Goal: Navigation & Orientation: Find specific page/section

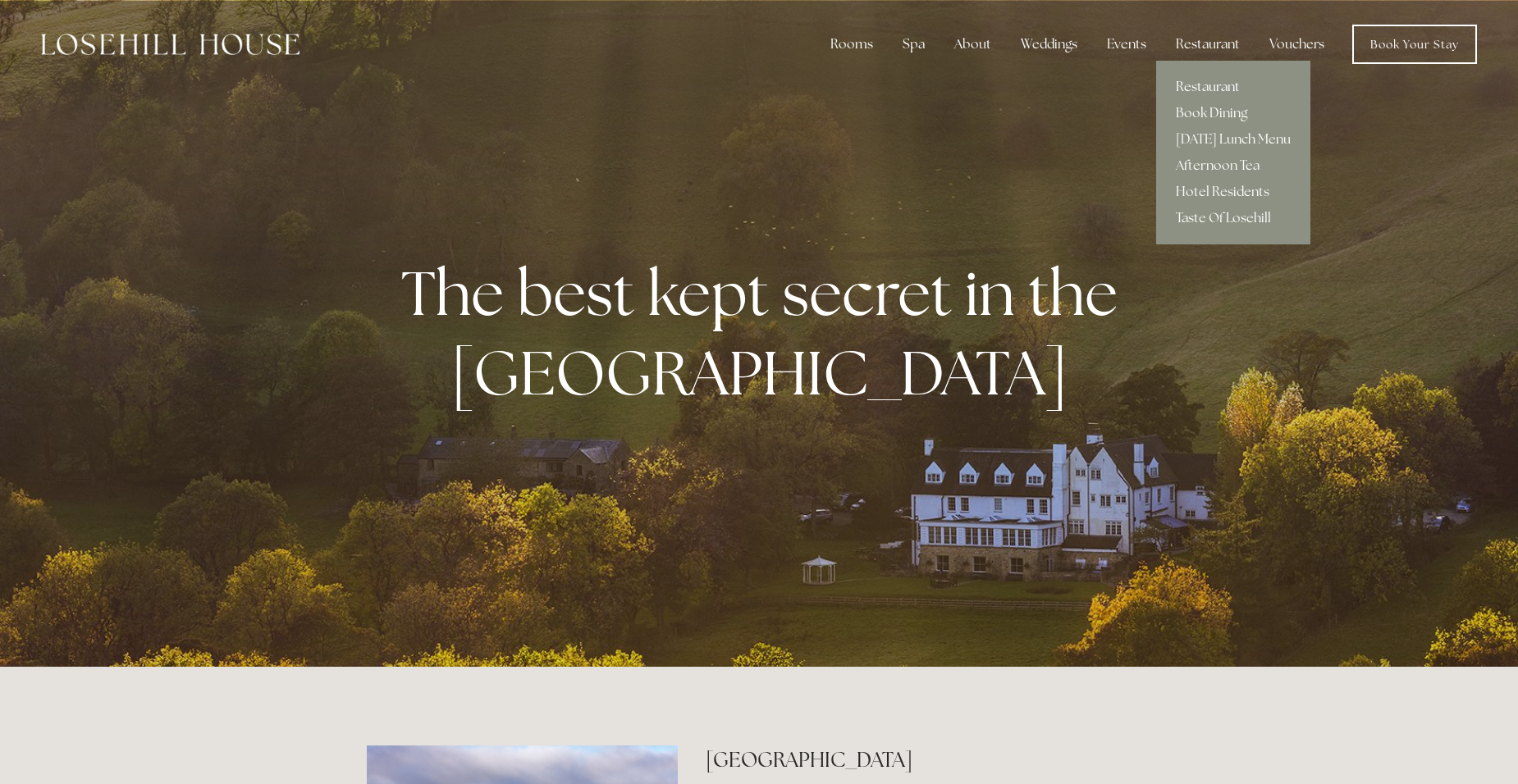
click at [1231, 85] on link "Restaurant" at bounding box center [1234, 87] width 155 height 26
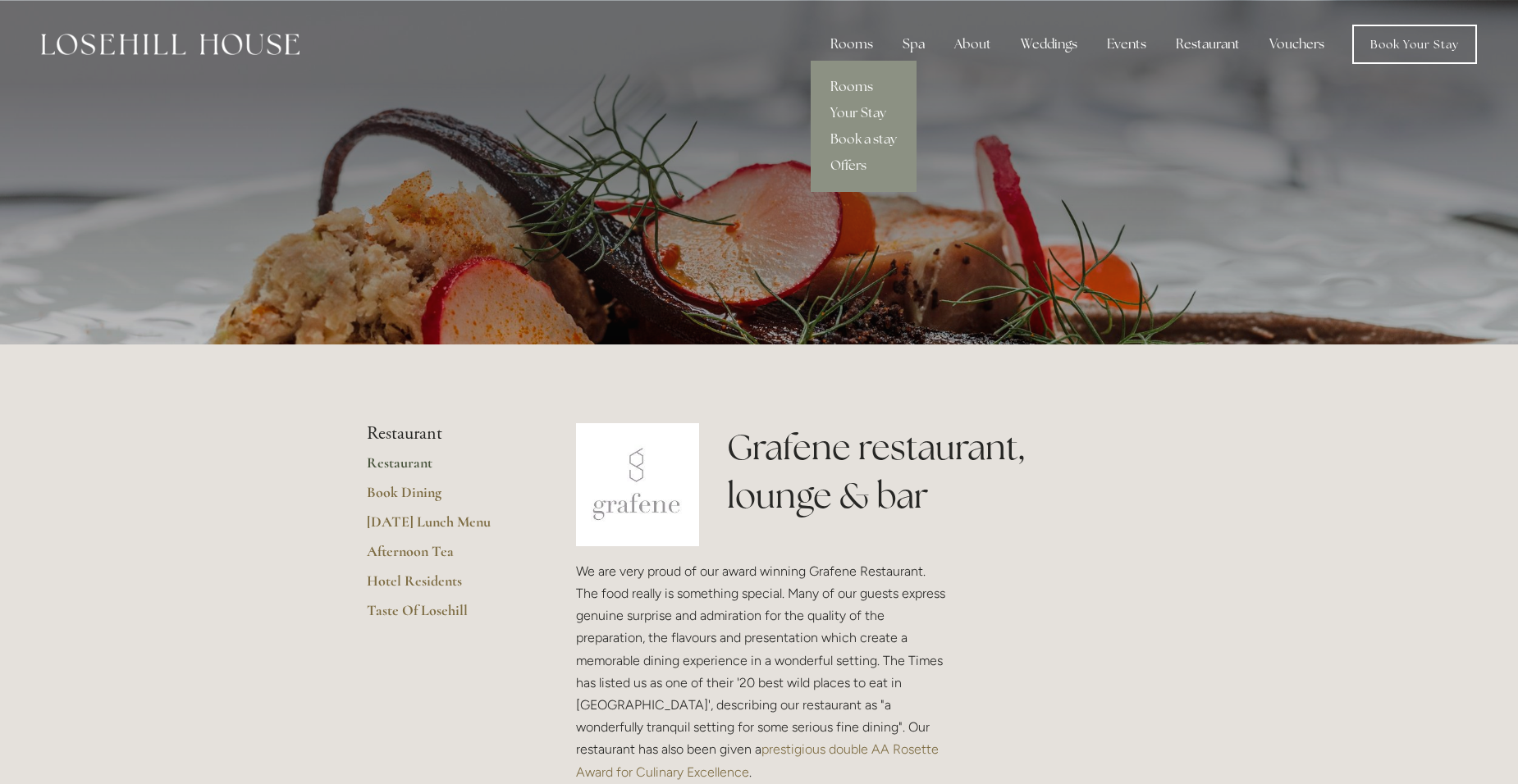
click at [867, 87] on link "Rooms" at bounding box center [864, 87] width 106 height 26
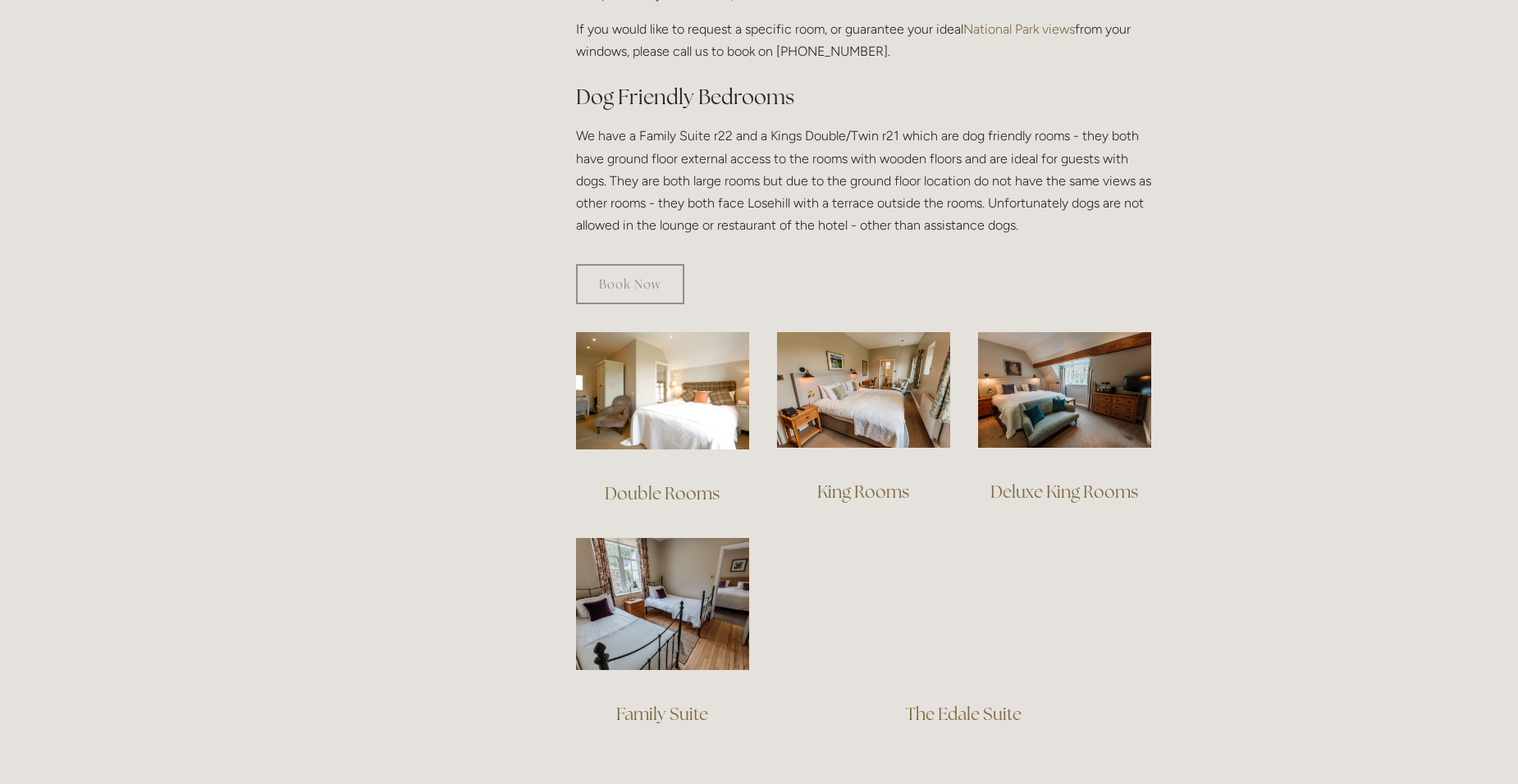
scroll to position [902, 0]
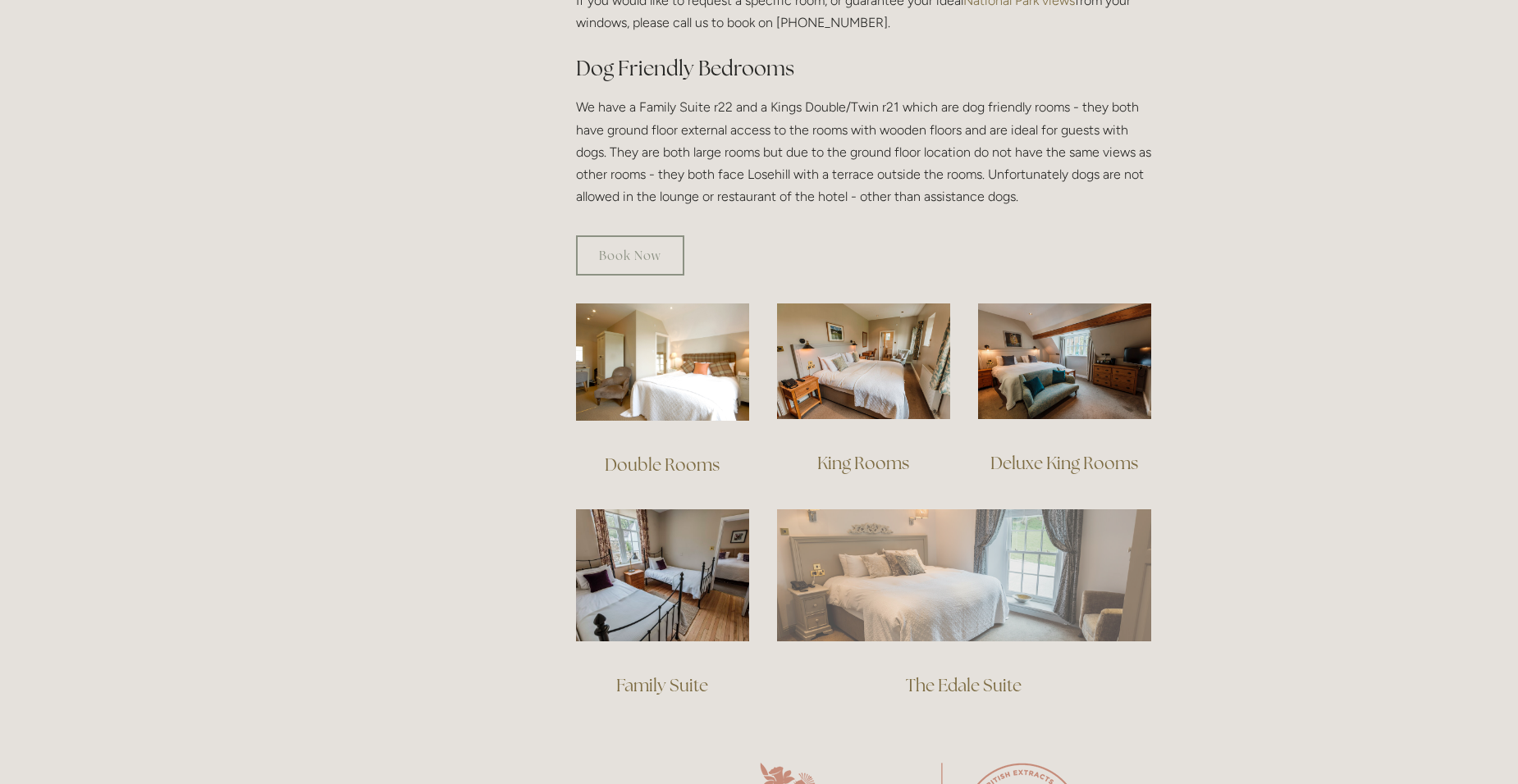
click at [961, 567] on img at bounding box center [964, 575] width 374 height 131
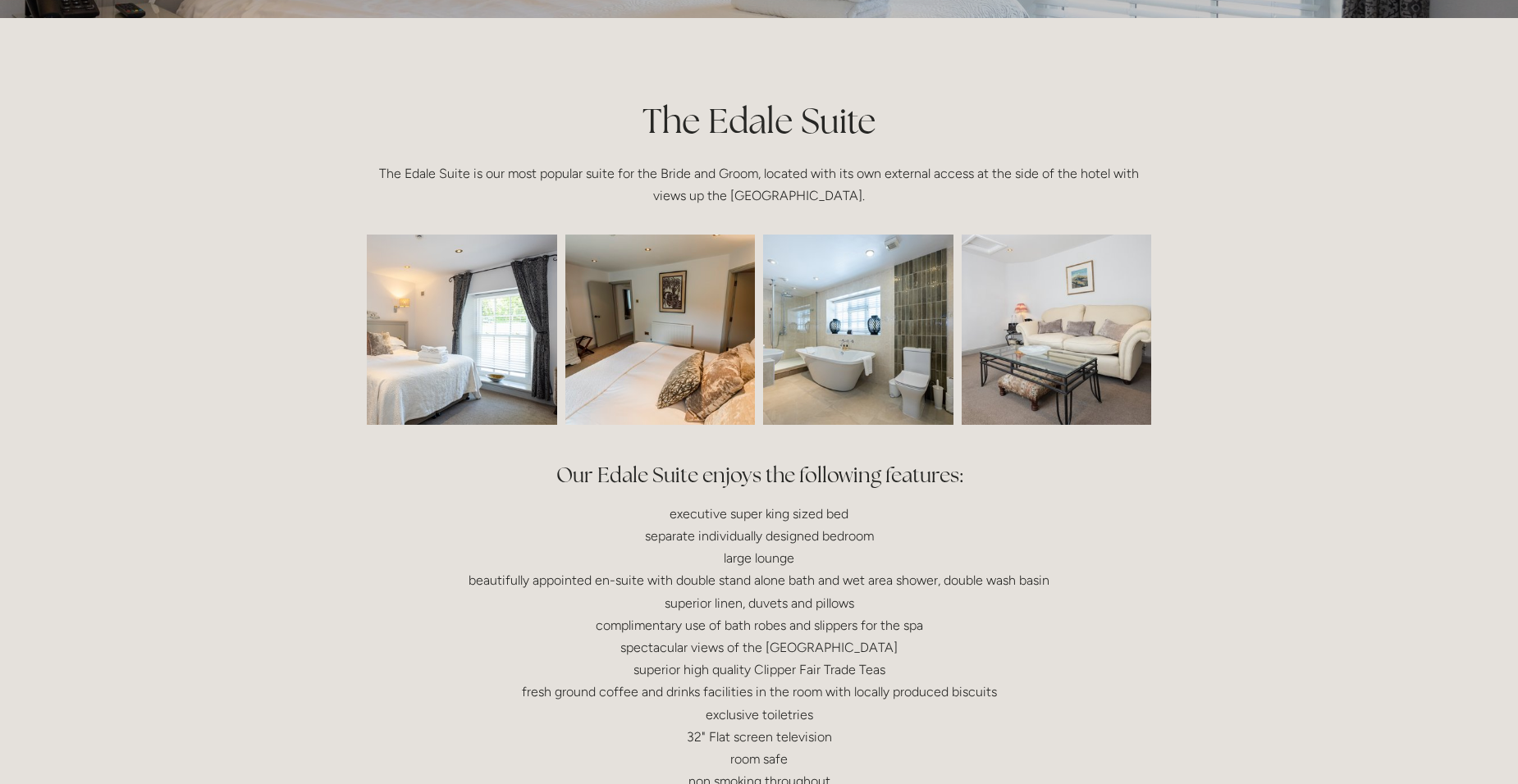
scroll to position [329, 0]
click at [632, 370] on img at bounding box center [661, 328] width 286 height 190
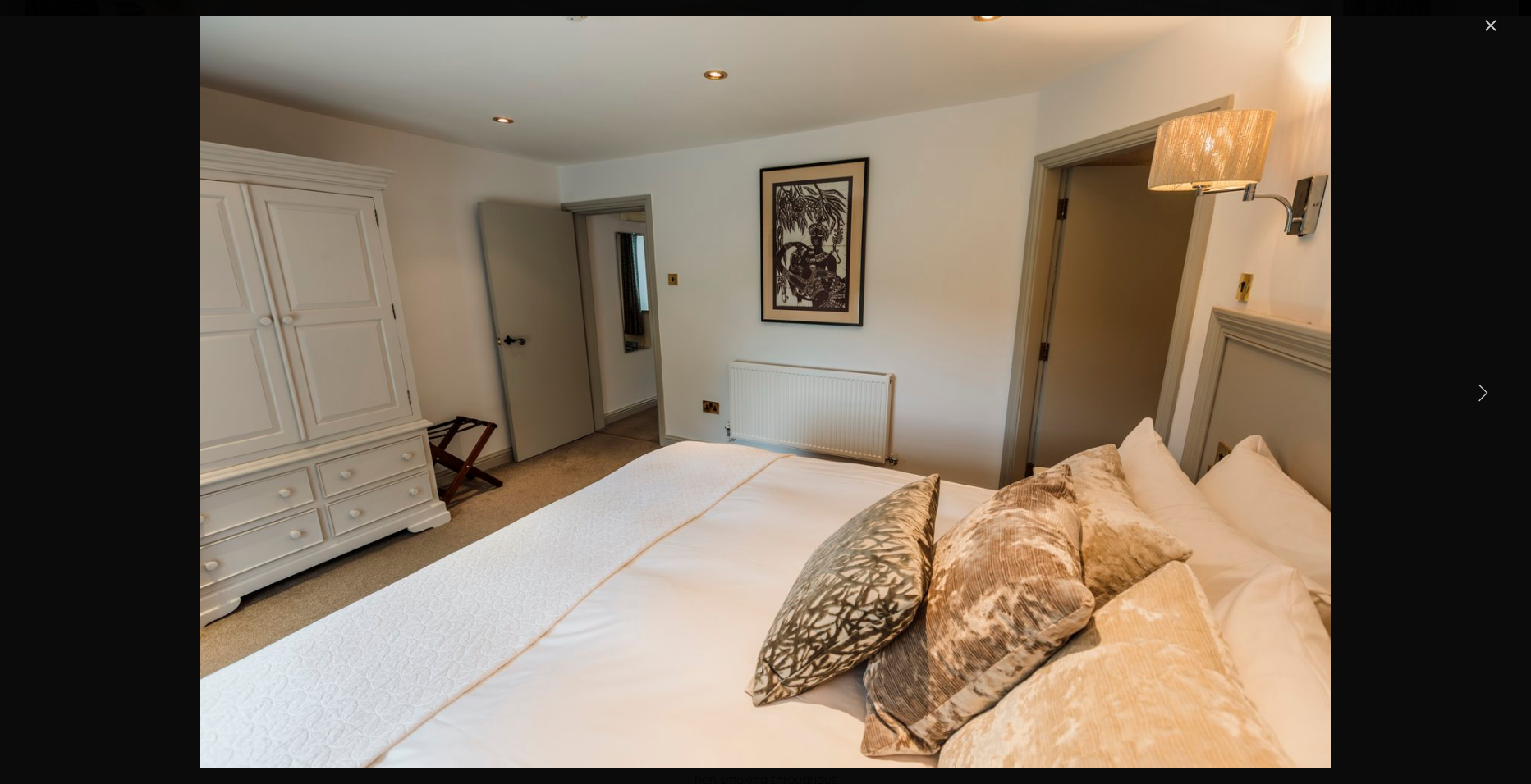
click at [1469, 392] on link "Next Item" at bounding box center [1482, 392] width 36 height 36
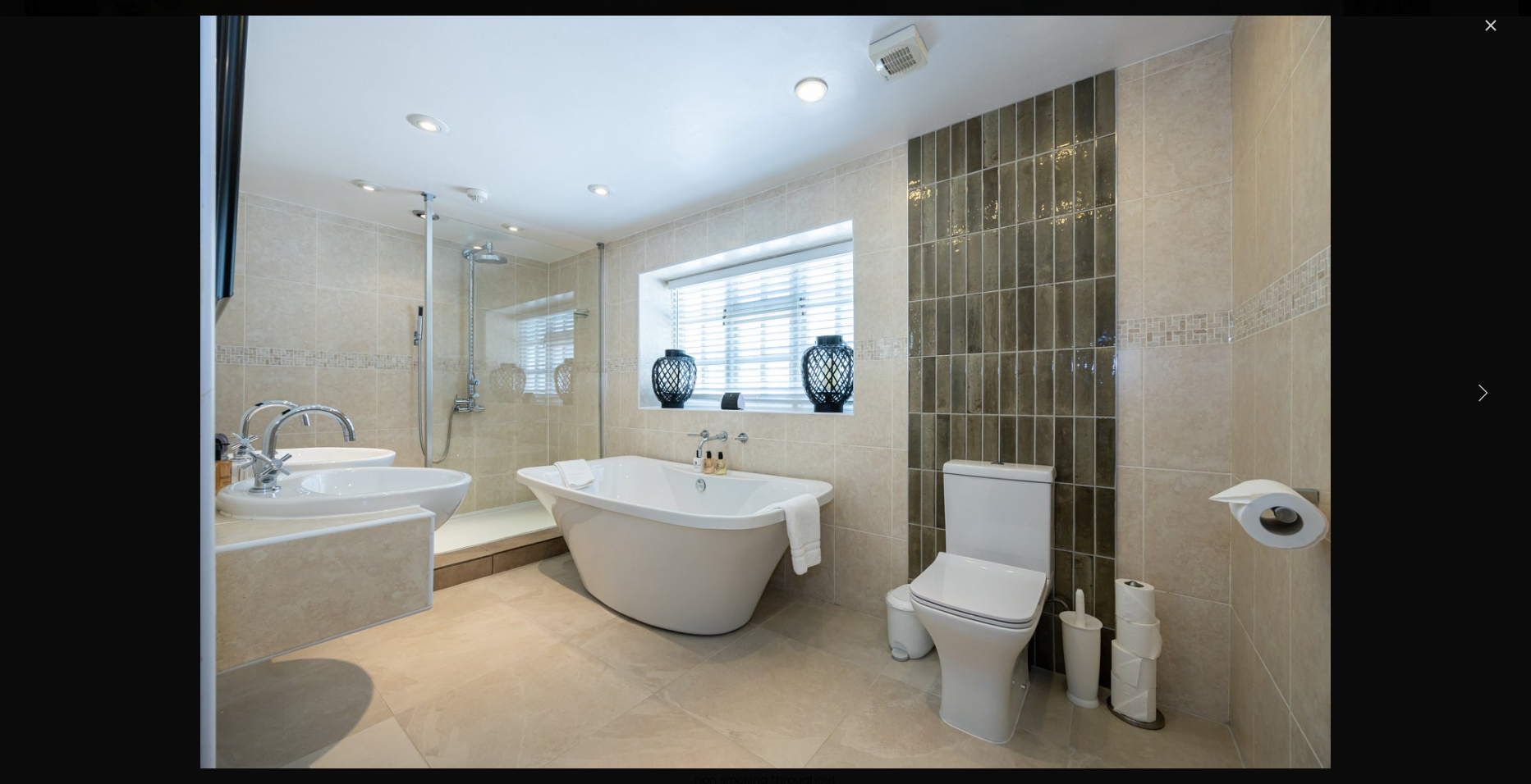
click at [1469, 392] on link "Next Item" at bounding box center [1482, 392] width 36 height 36
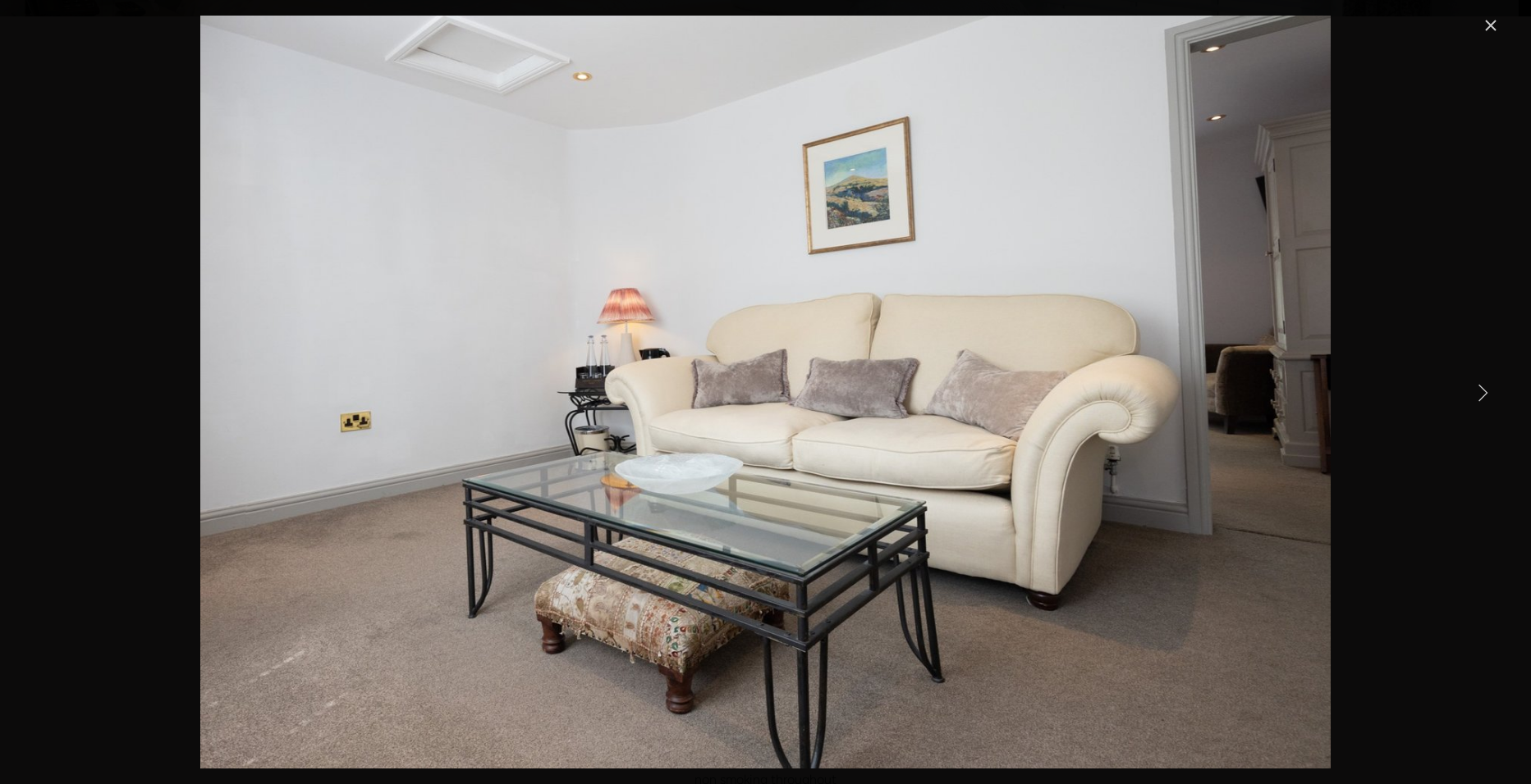
click at [1469, 392] on link "Next Item" at bounding box center [1482, 392] width 36 height 36
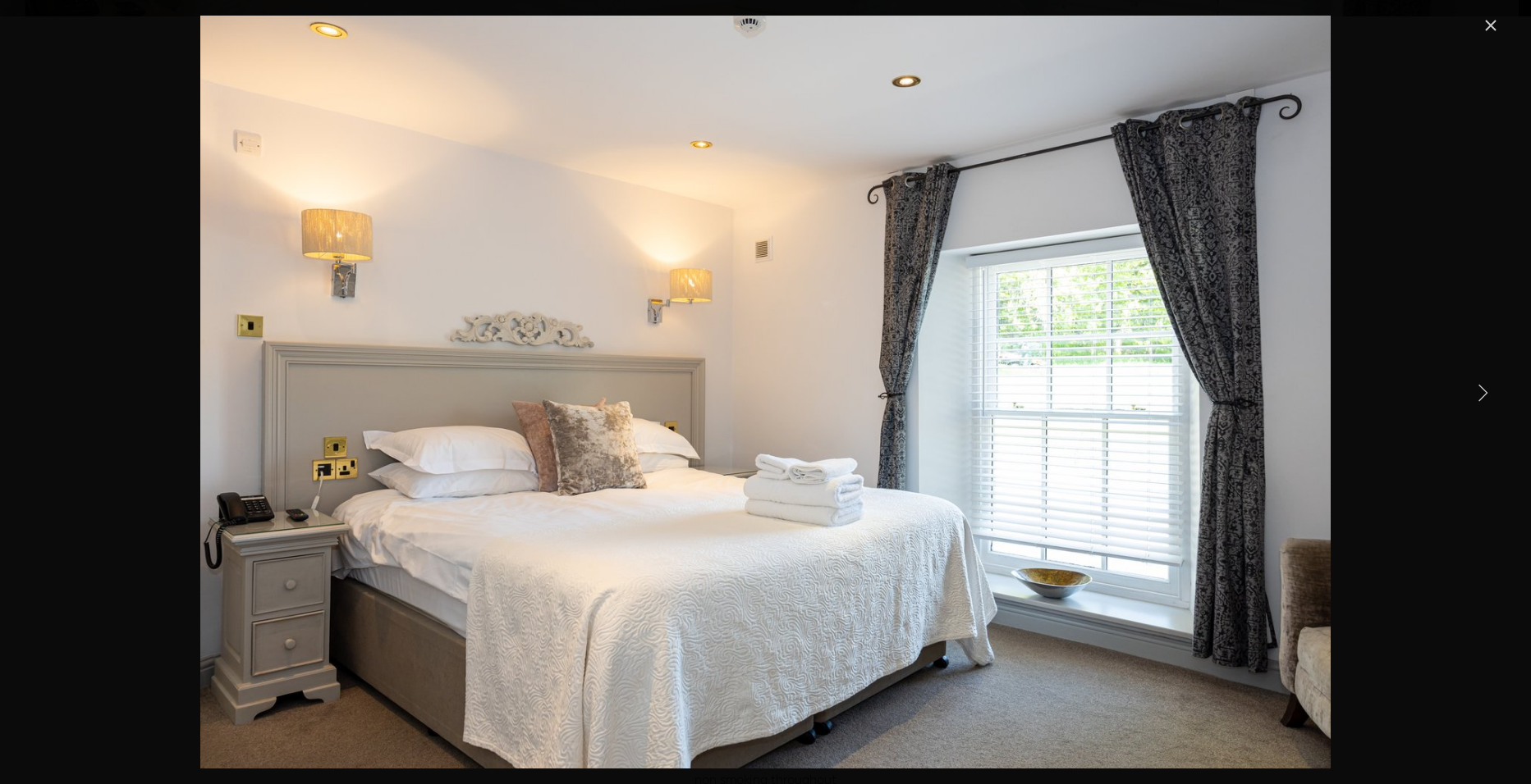
click at [1469, 392] on link "Next Item" at bounding box center [1482, 392] width 36 height 36
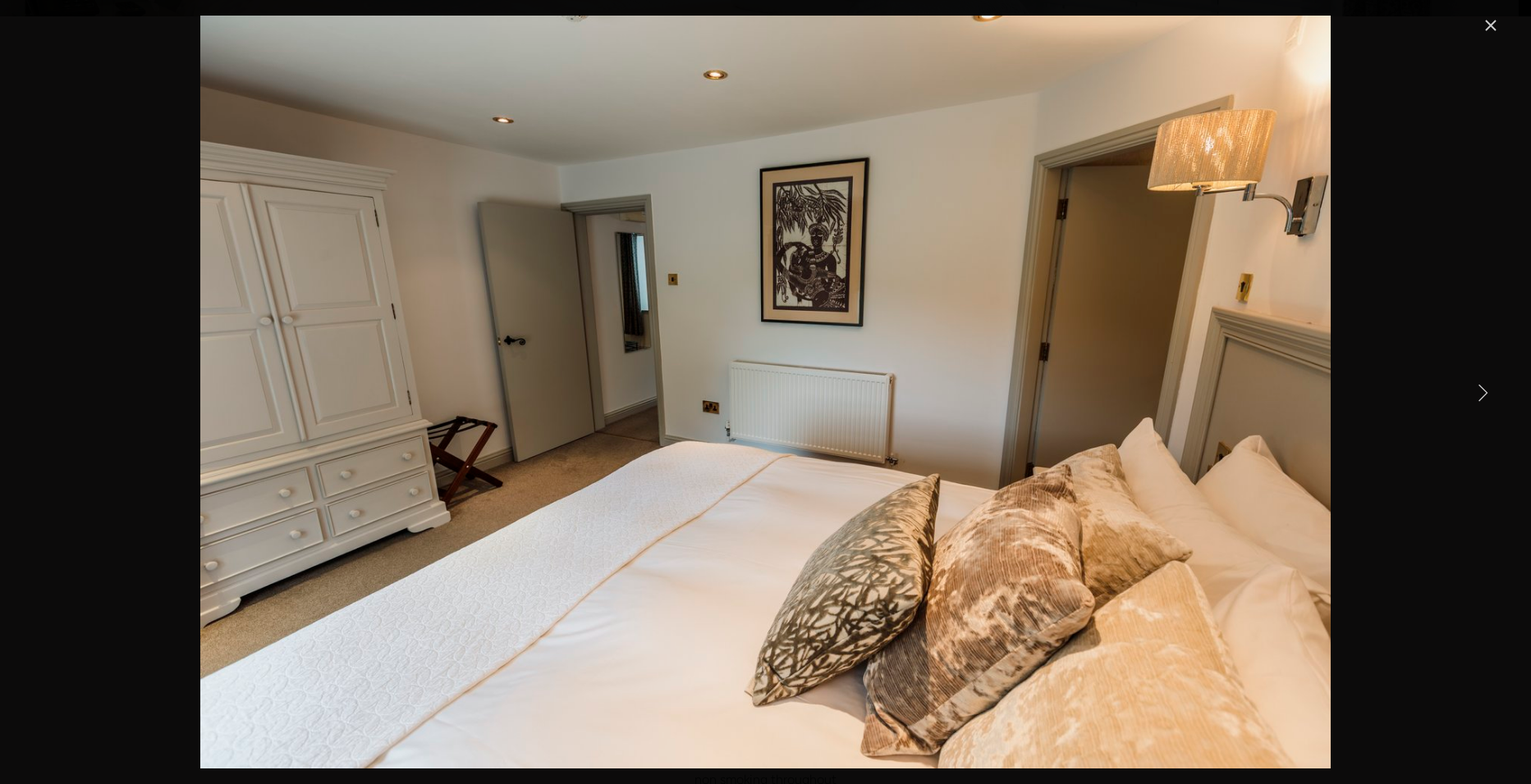
click at [1469, 392] on link "Next Item" at bounding box center [1482, 392] width 36 height 36
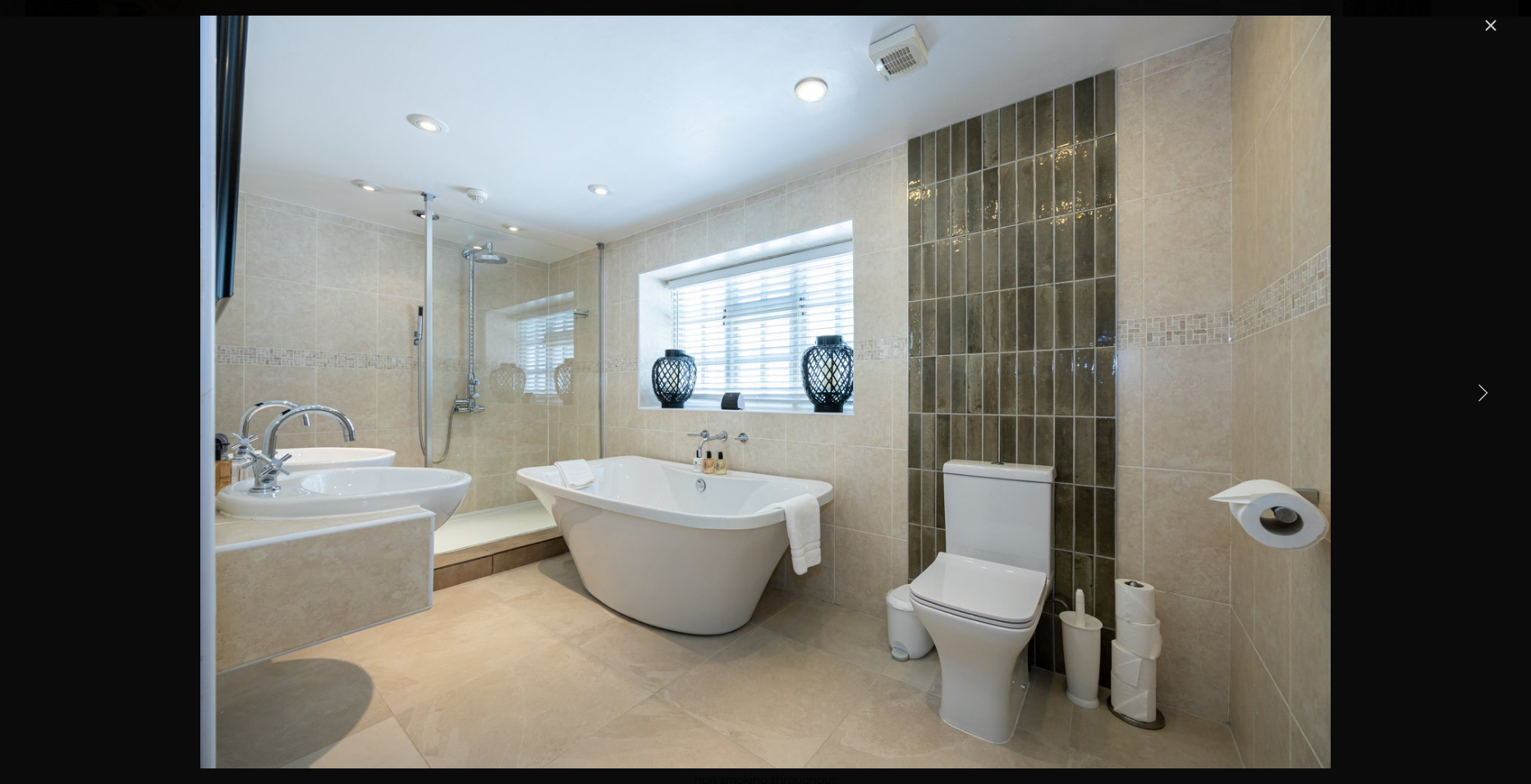
click at [1496, 22] on link "Close" at bounding box center [1490, 25] width 19 height 19
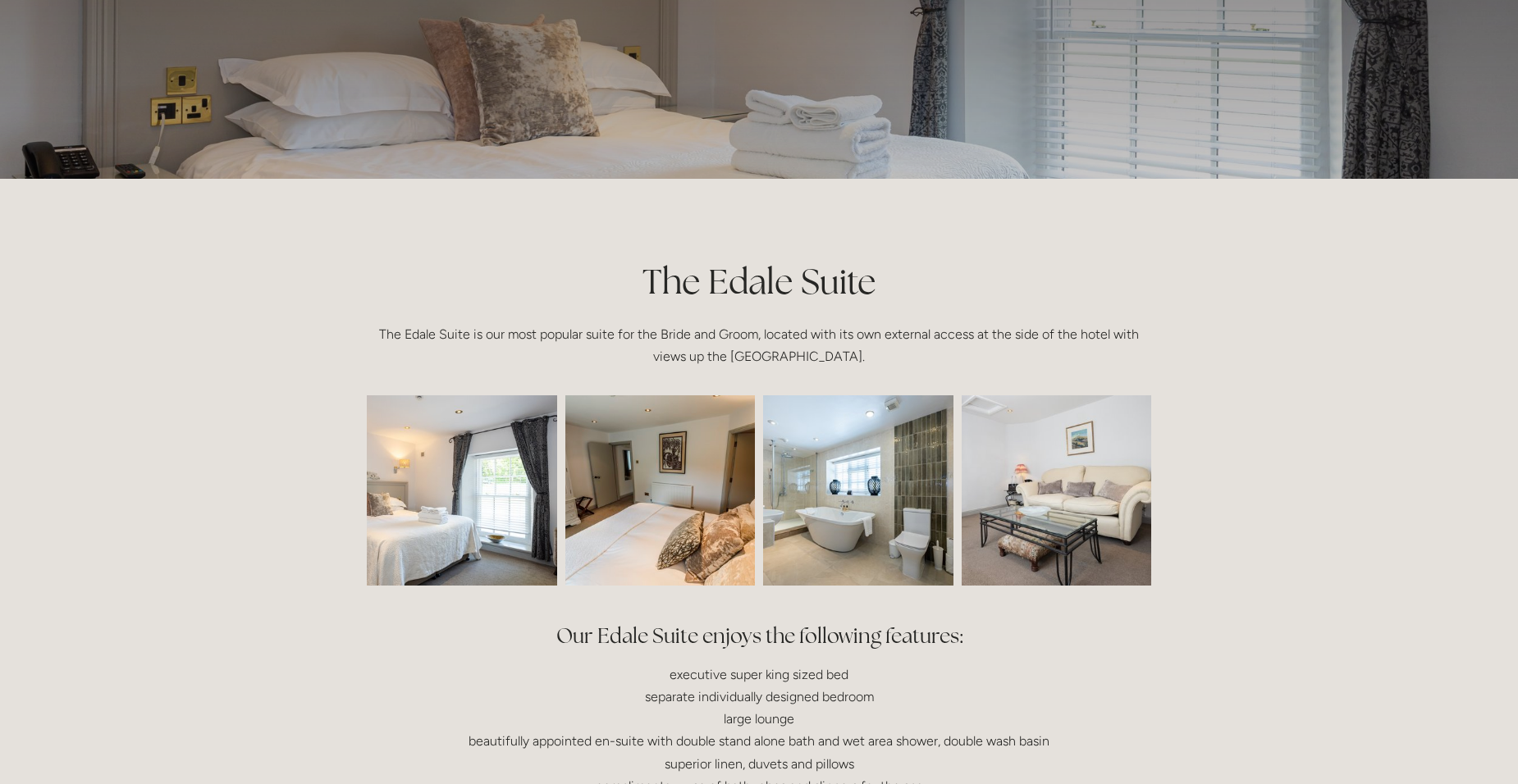
scroll to position [0, 0]
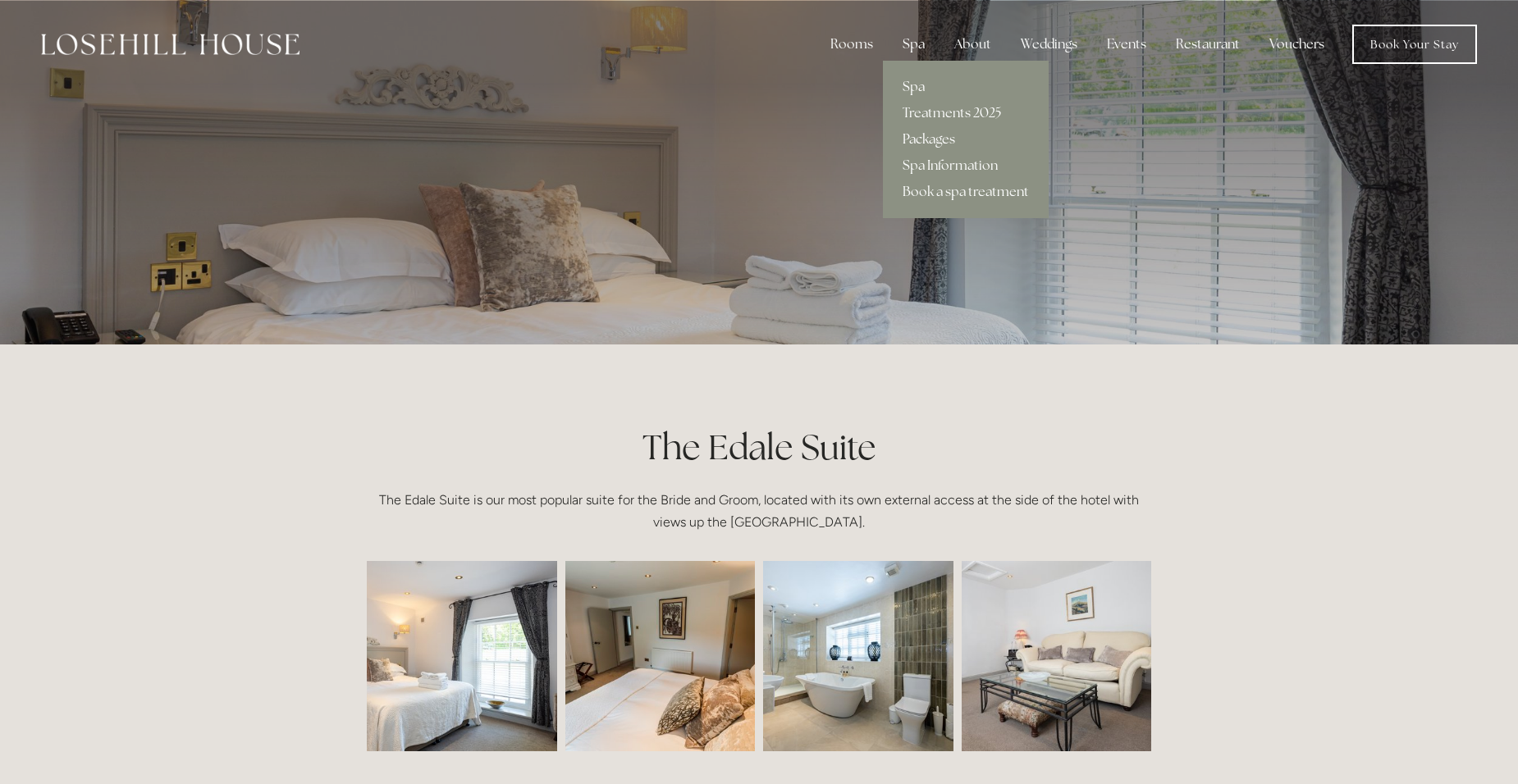
click at [936, 139] on link "Packages" at bounding box center [965, 139] width 166 height 26
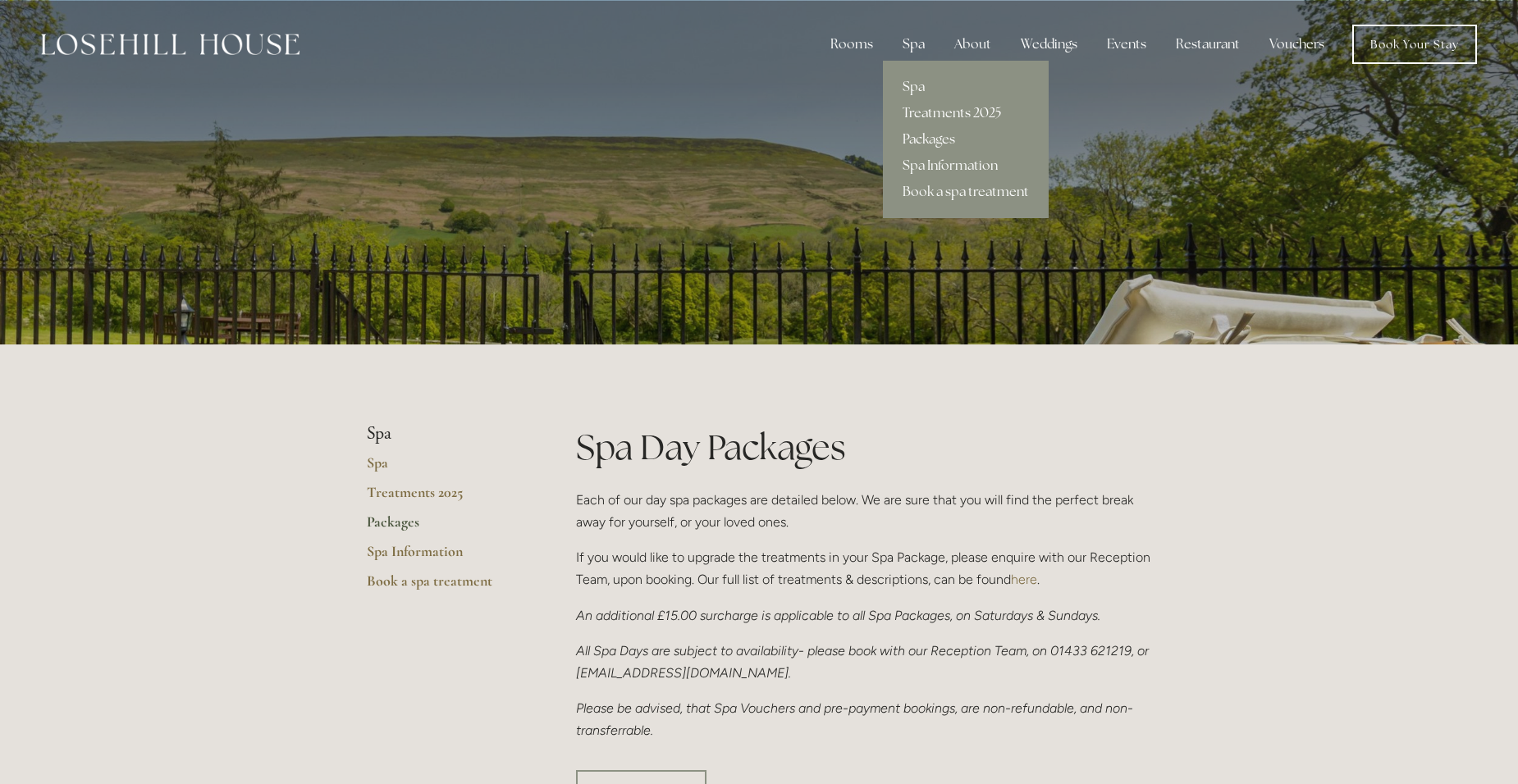
click at [940, 114] on link "Treatments 2025" at bounding box center [965, 113] width 166 height 26
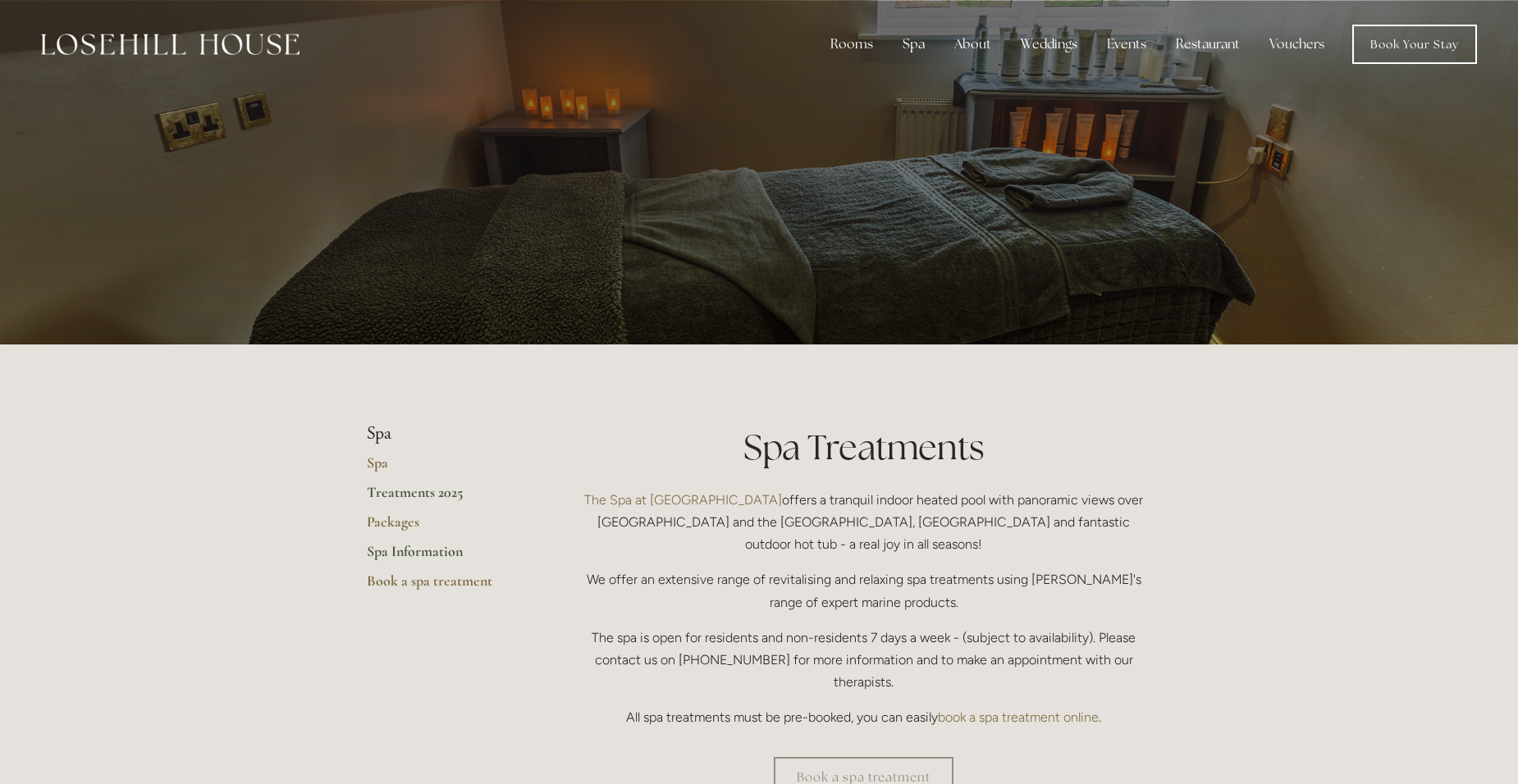
click at [431, 554] on link "Spa Information" at bounding box center [445, 556] width 156 height 29
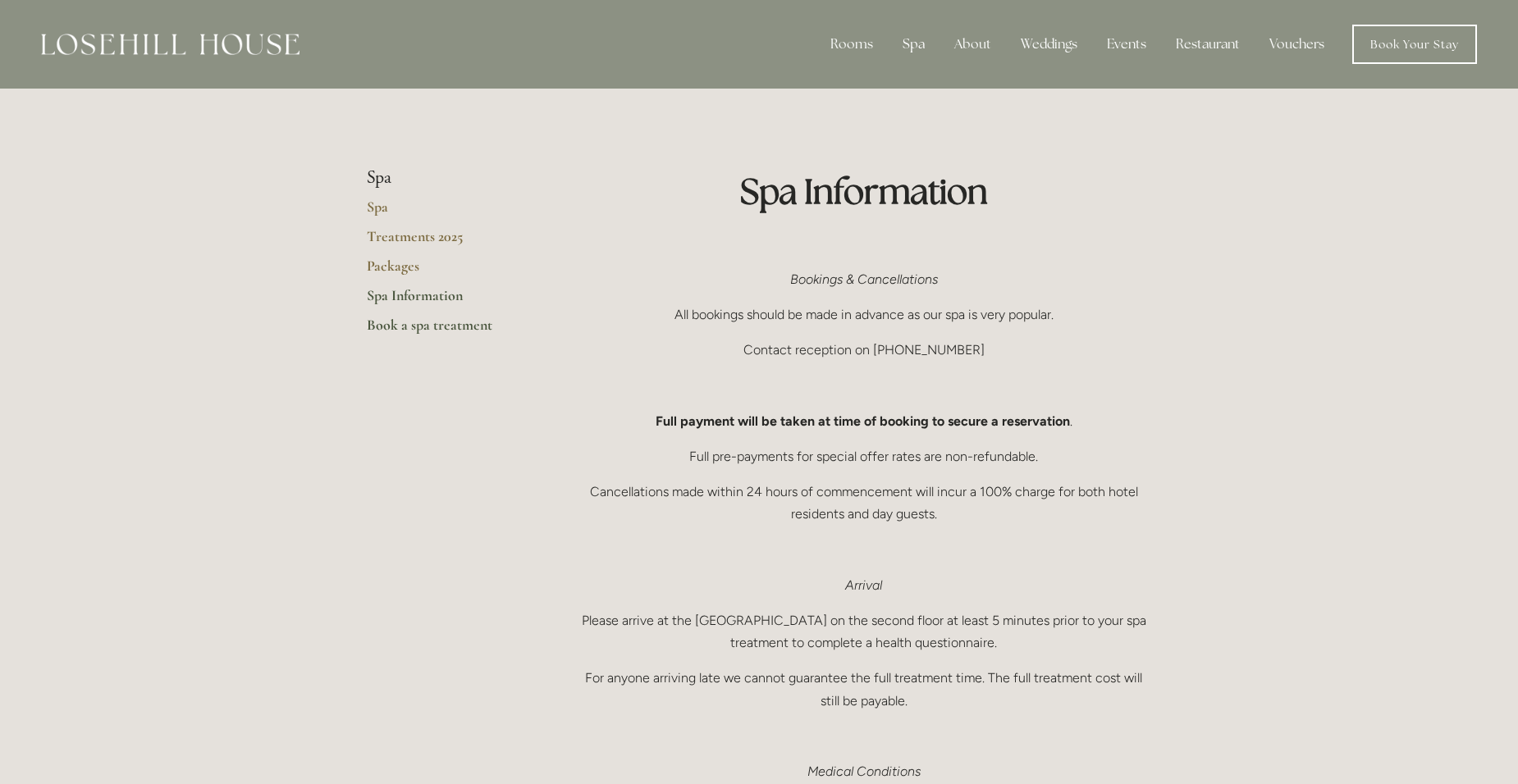
click at [404, 329] on link "Book a spa treatment" at bounding box center [445, 330] width 156 height 29
click at [863, 144] on link "Book a stay" at bounding box center [864, 139] width 106 height 26
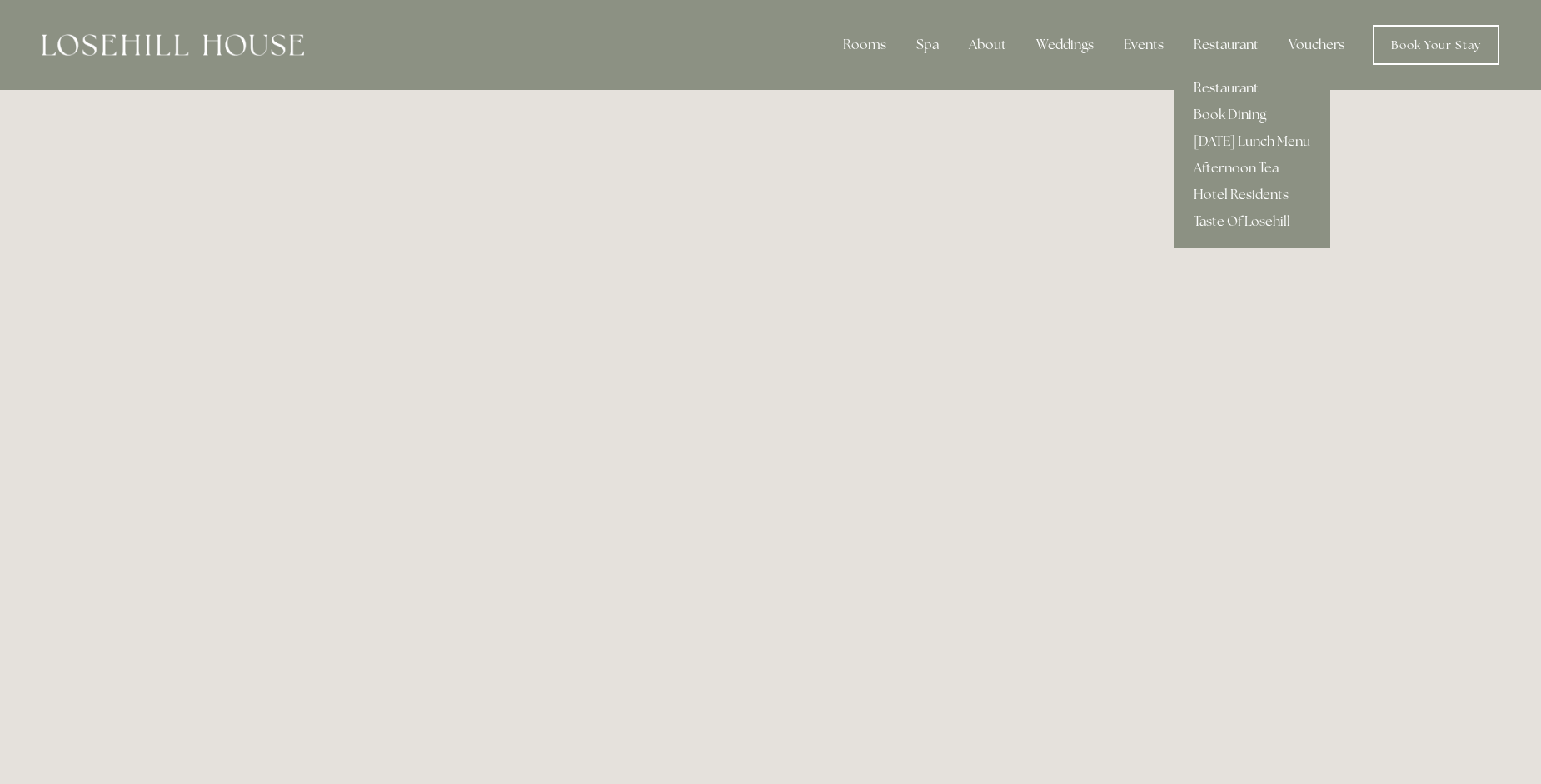
click at [1219, 87] on link "Restaurant" at bounding box center [1253, 88] width 157 height 26
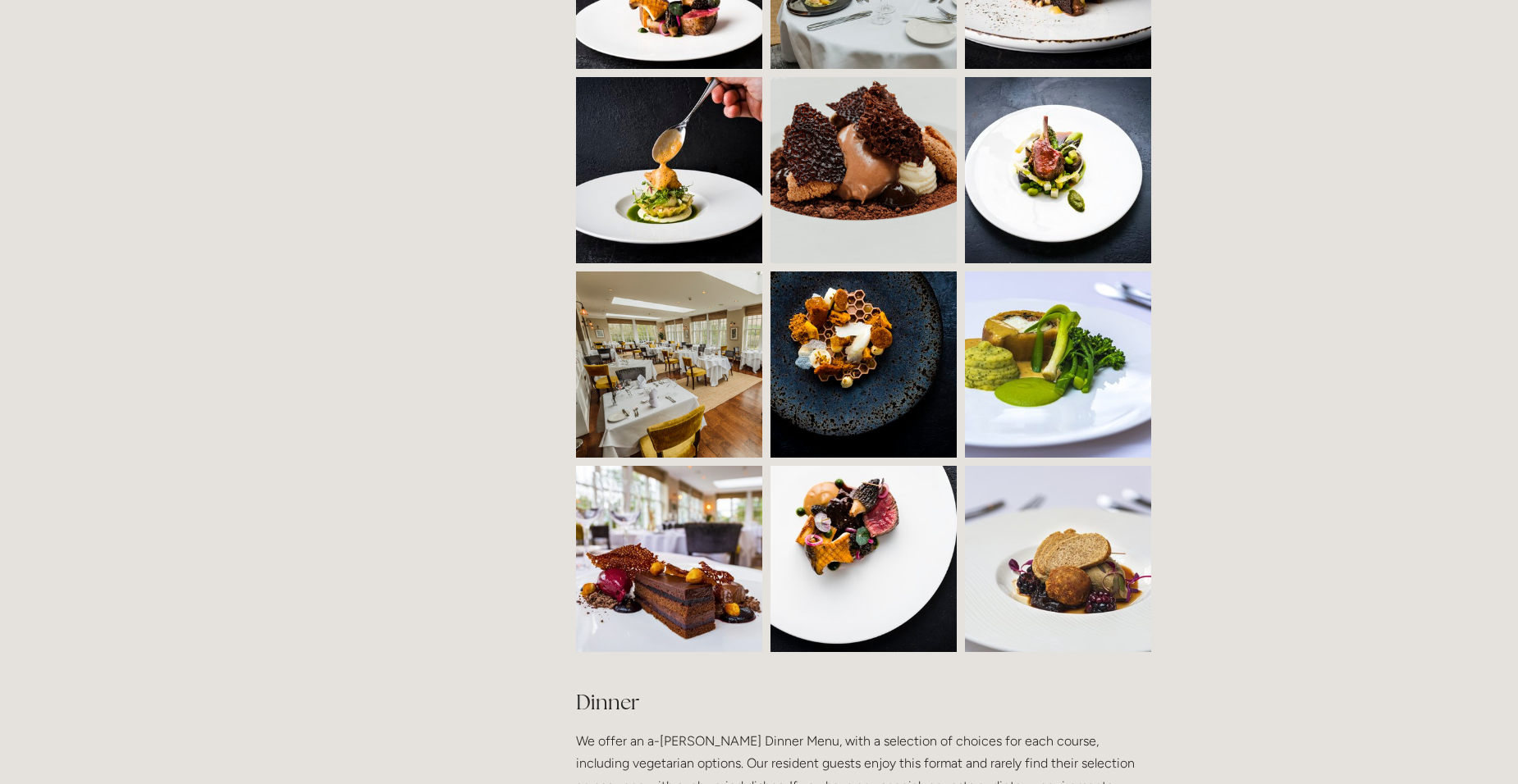
scroll to position [1313, 0]
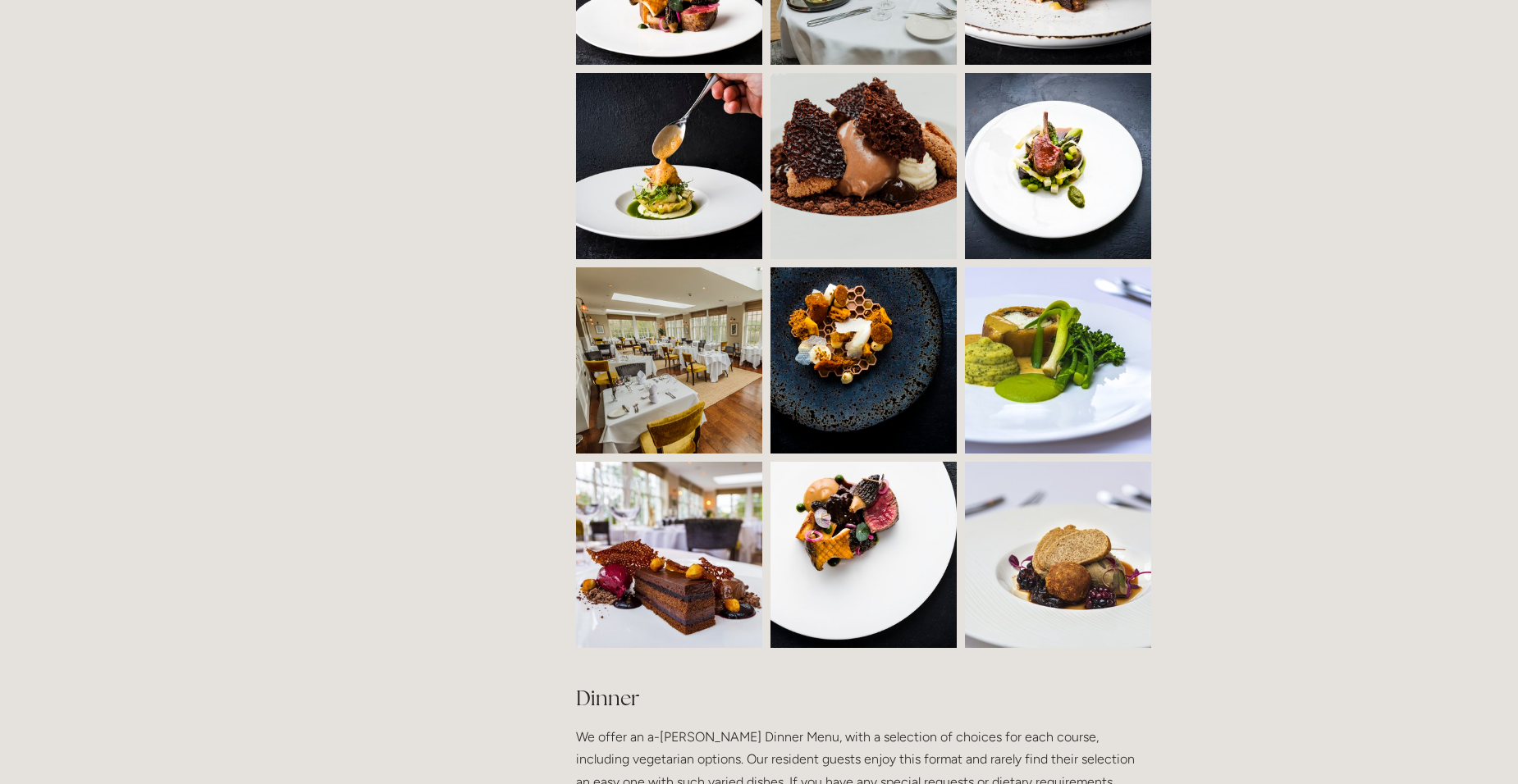
click at [661, 347] on img at bounding box center [715, 360] width 280 height 187
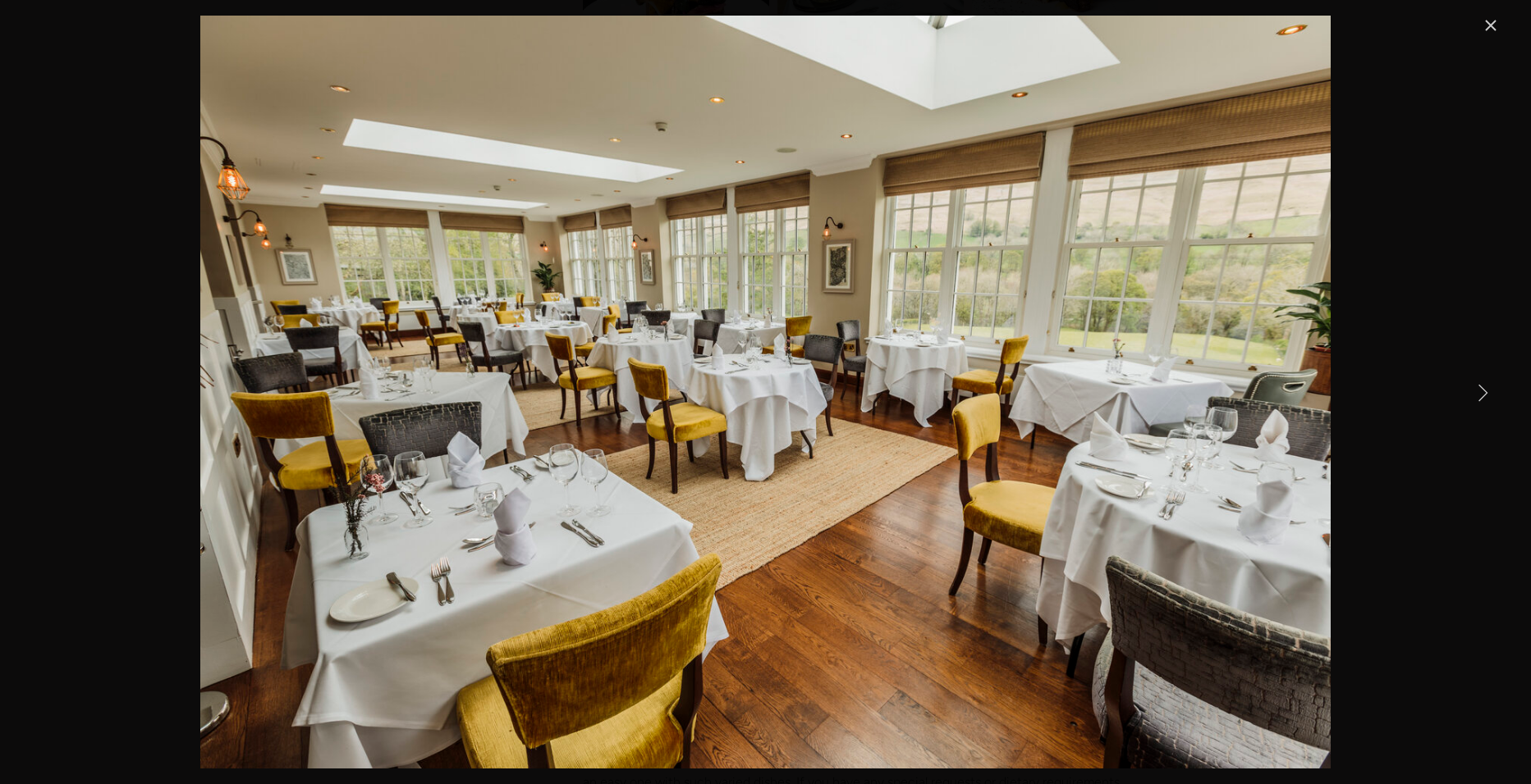
click at [1482, 395] on link "Next Item" at bounding box center [1482, 392] width 36 height 36
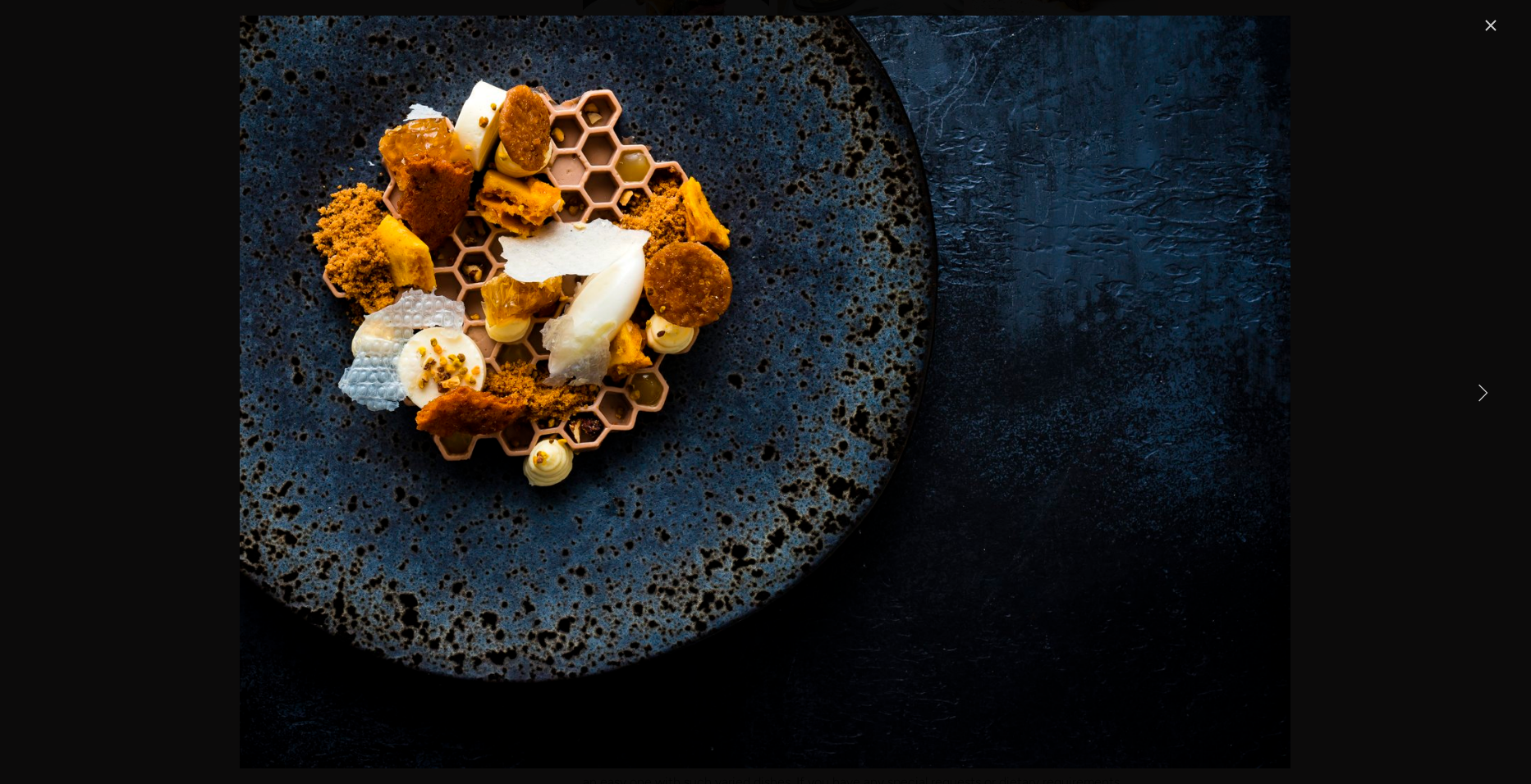
click at [1482, 395] on link "Next Item" at bounding box center [1482, 392] width 36 height 36
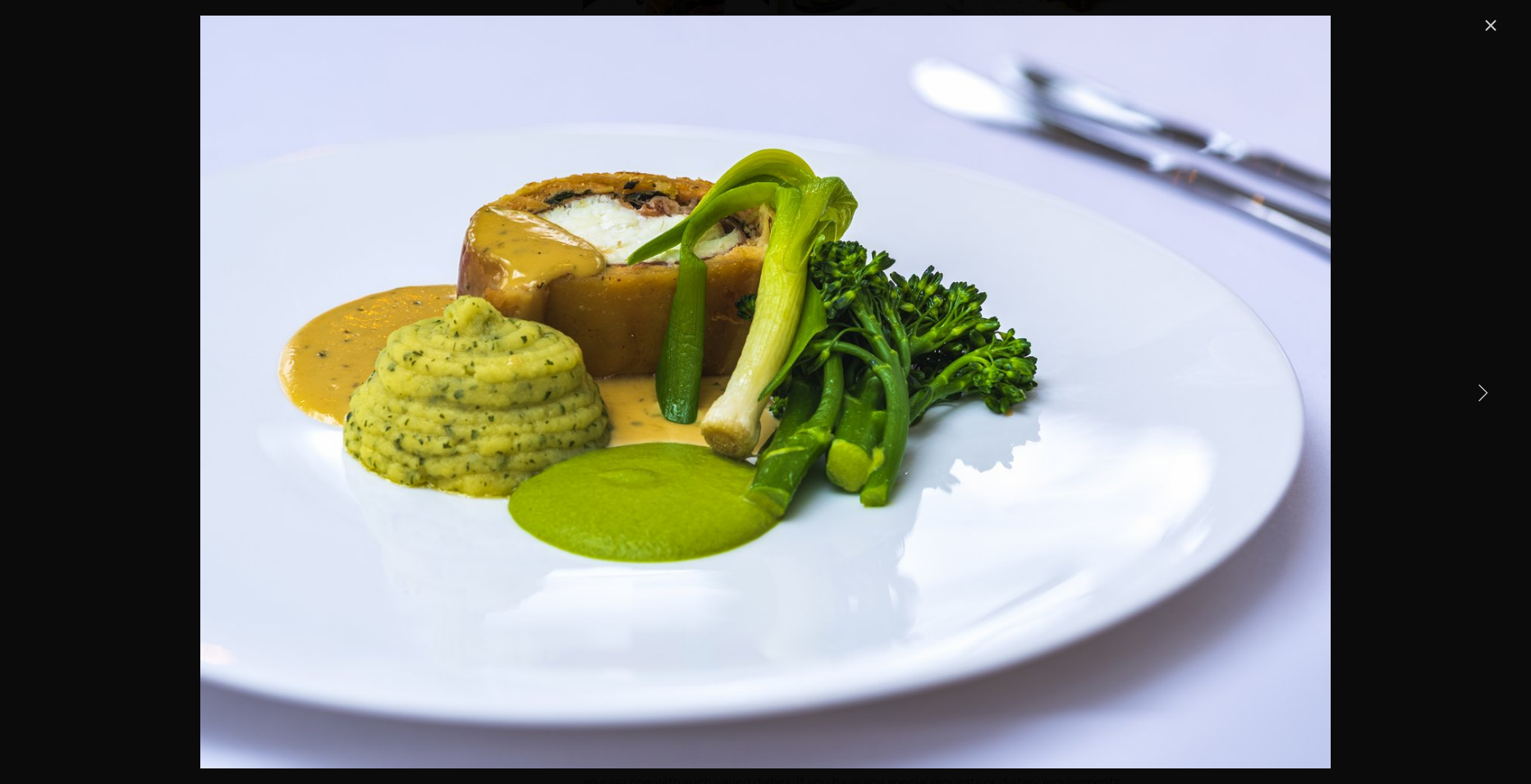
click at [1482, 395] on link "Next Item" at bounding box center [1482, 392] width 36 height 36
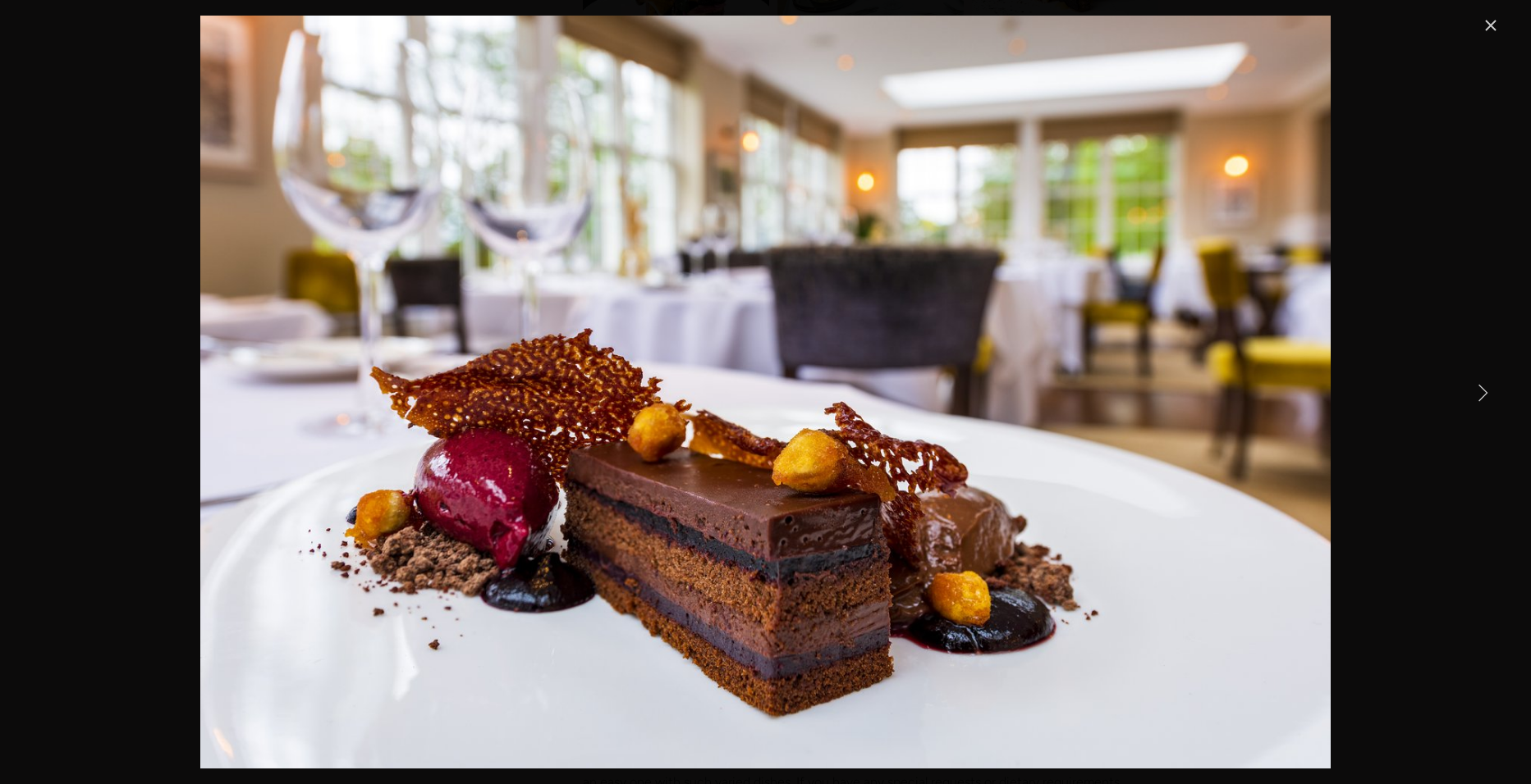
click at [1482, 395] on link "Next Item" at bounding box center [1482, 392] width 36 height 36
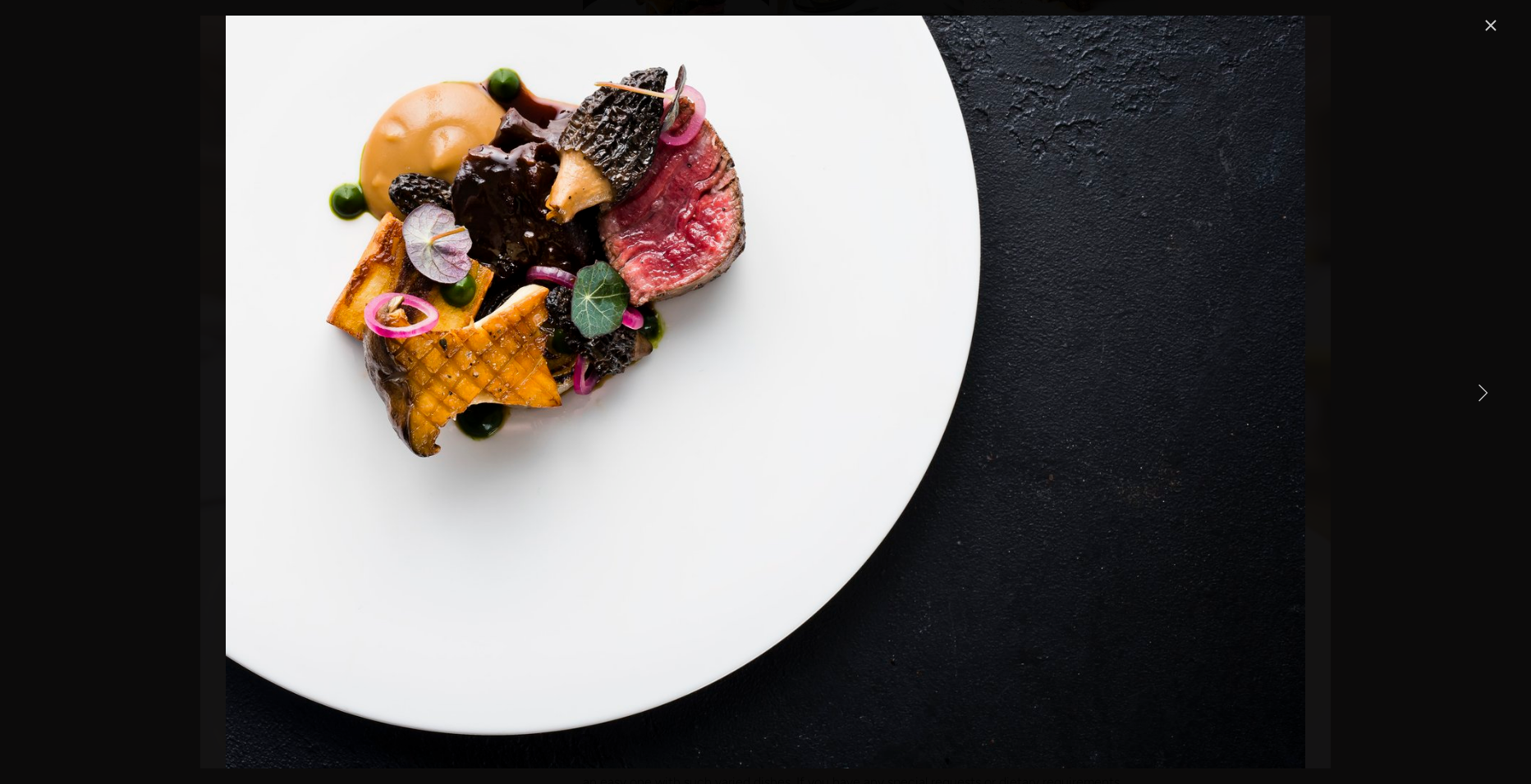
click at [1482, 394] on link "Next Item" at bounding box center [1482, 392] width 36 height 36
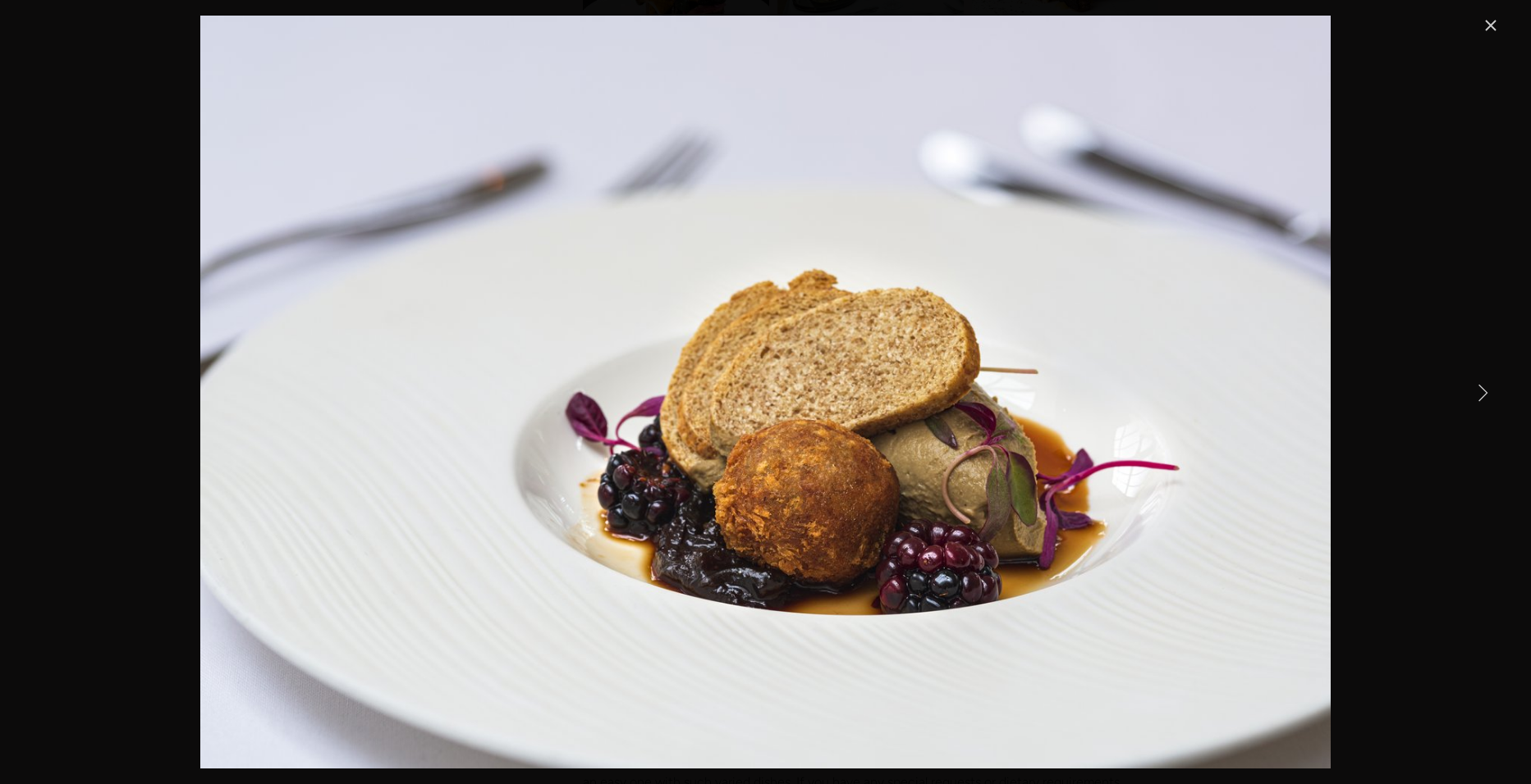
click at [1482, 394] on link "Next Item" at bounding box center [1482, 392] width 36 height 36
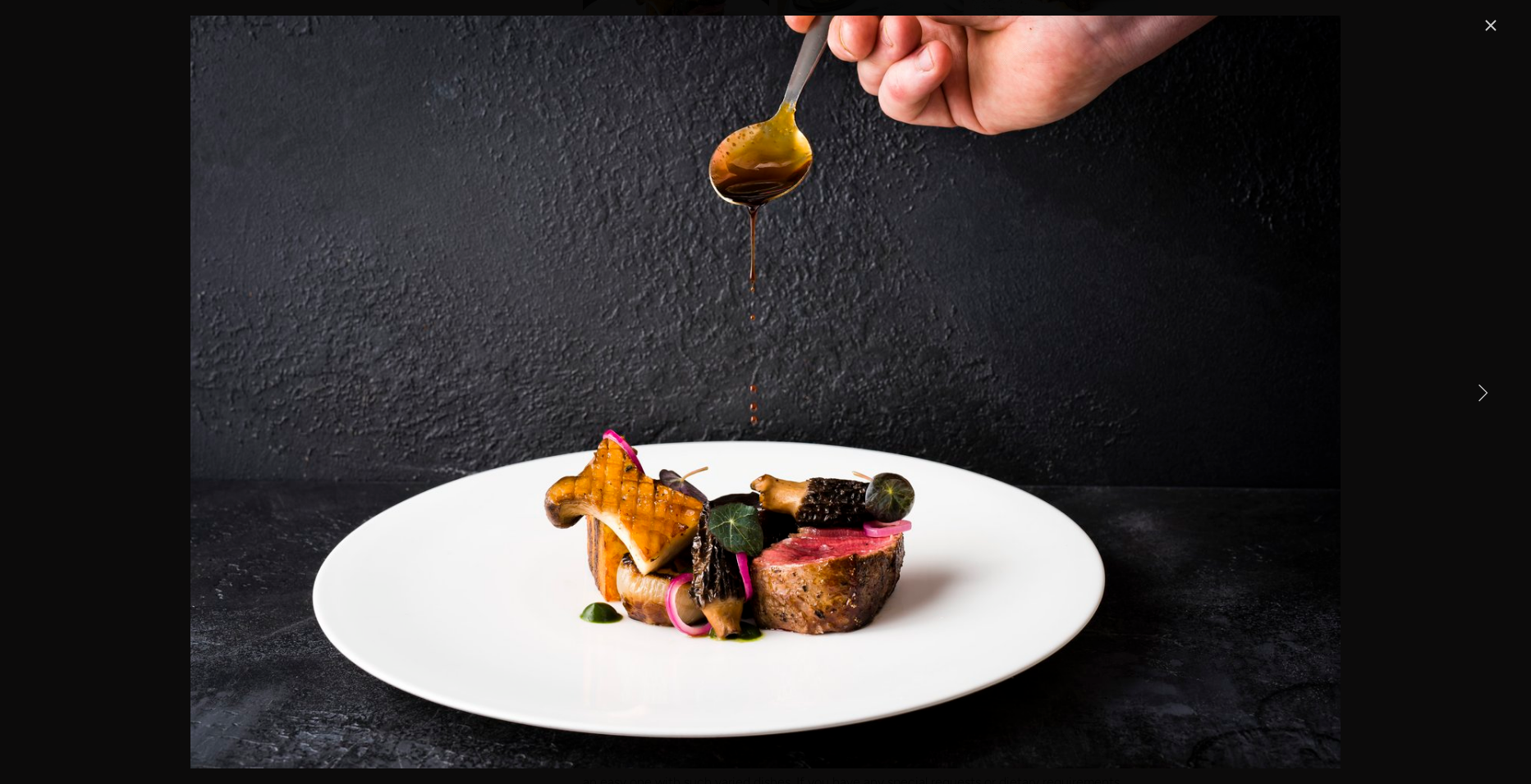
click at [1482, 394] on link "Next Item" at bounding box center [1482, 392] width 36 height 36
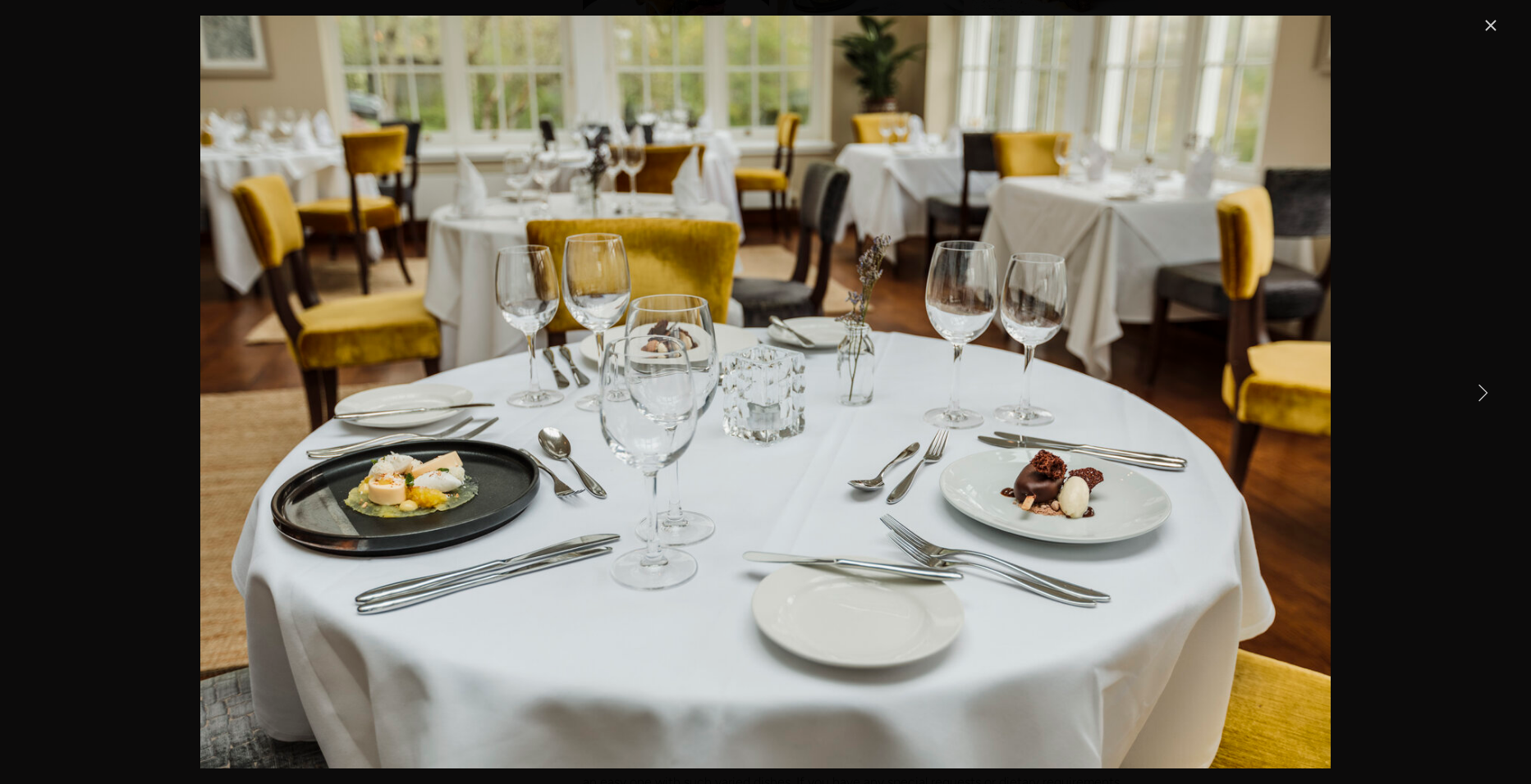
click at [1482, 394] on link "Next Item" at bounding box center [1482, 392] width 36 height 36
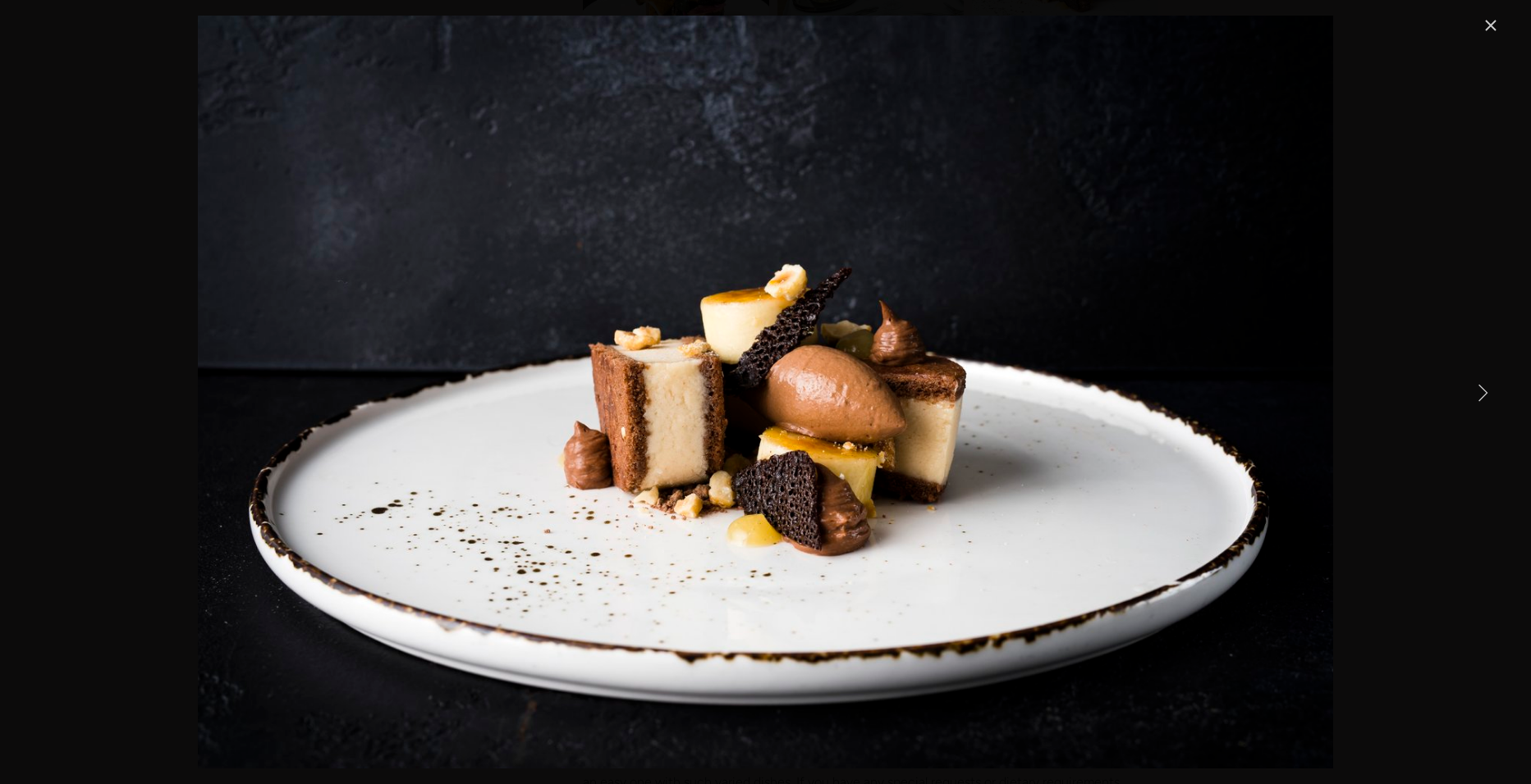
click at [1482, 394] on link "Next Item" at bounding box center [1482, 392] width 36 height 36
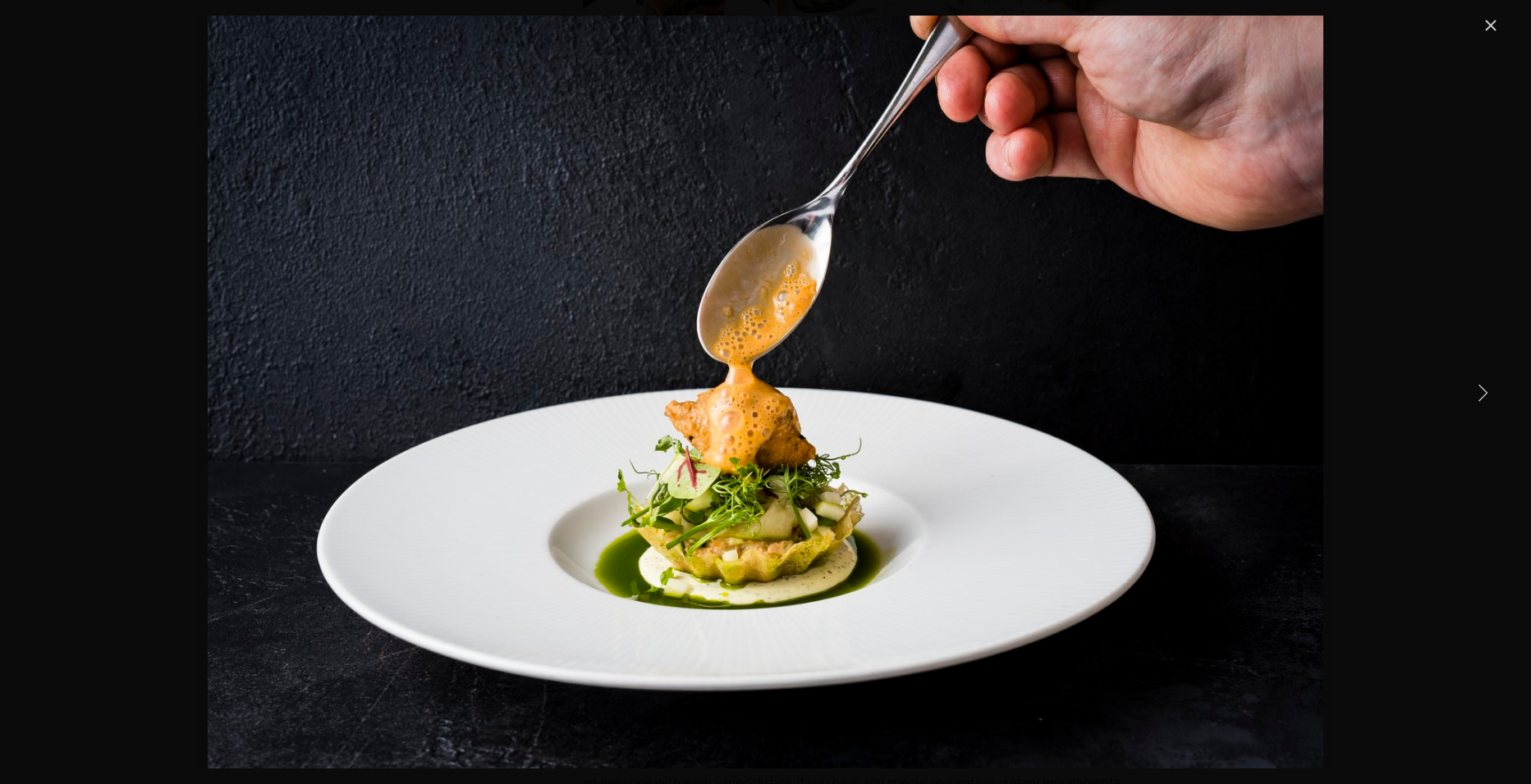
click at [1482, 394] on link "Next Item" at bounding box center [1482, 392] width 36 height 36
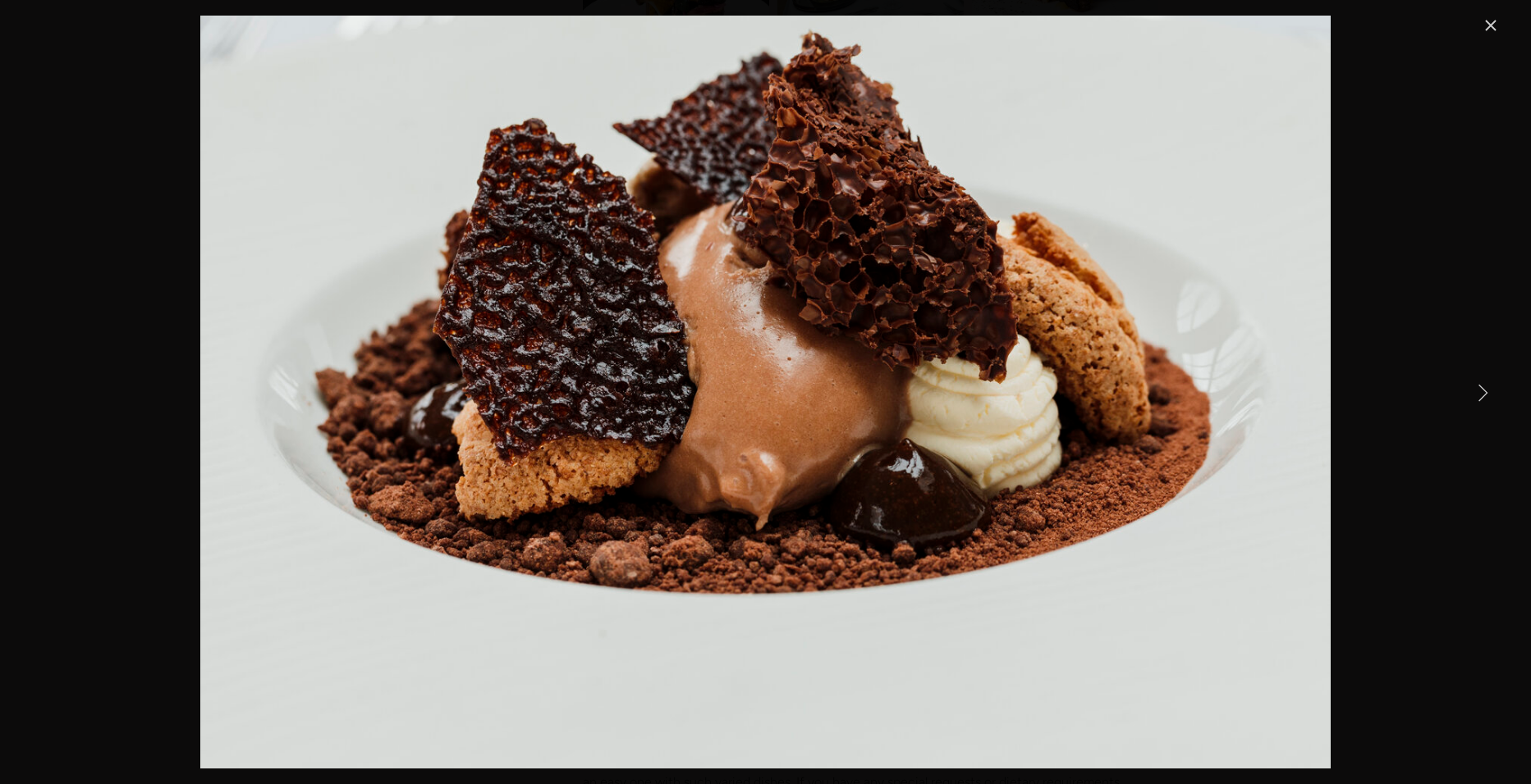
click at [1494, 26] on link "Close" at bounding box center [1490, 25] width 19 height 19
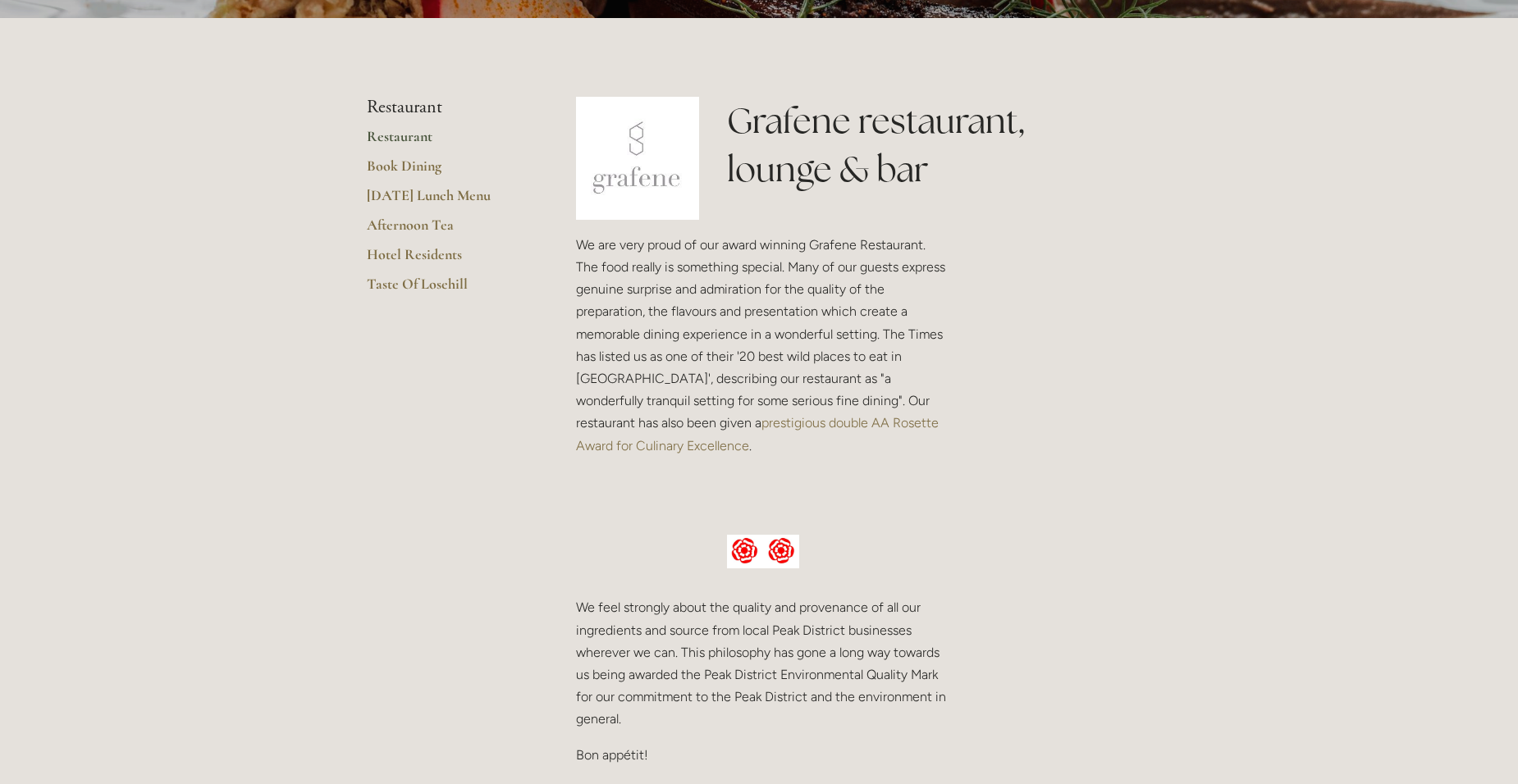
scroll to position [0, 0]
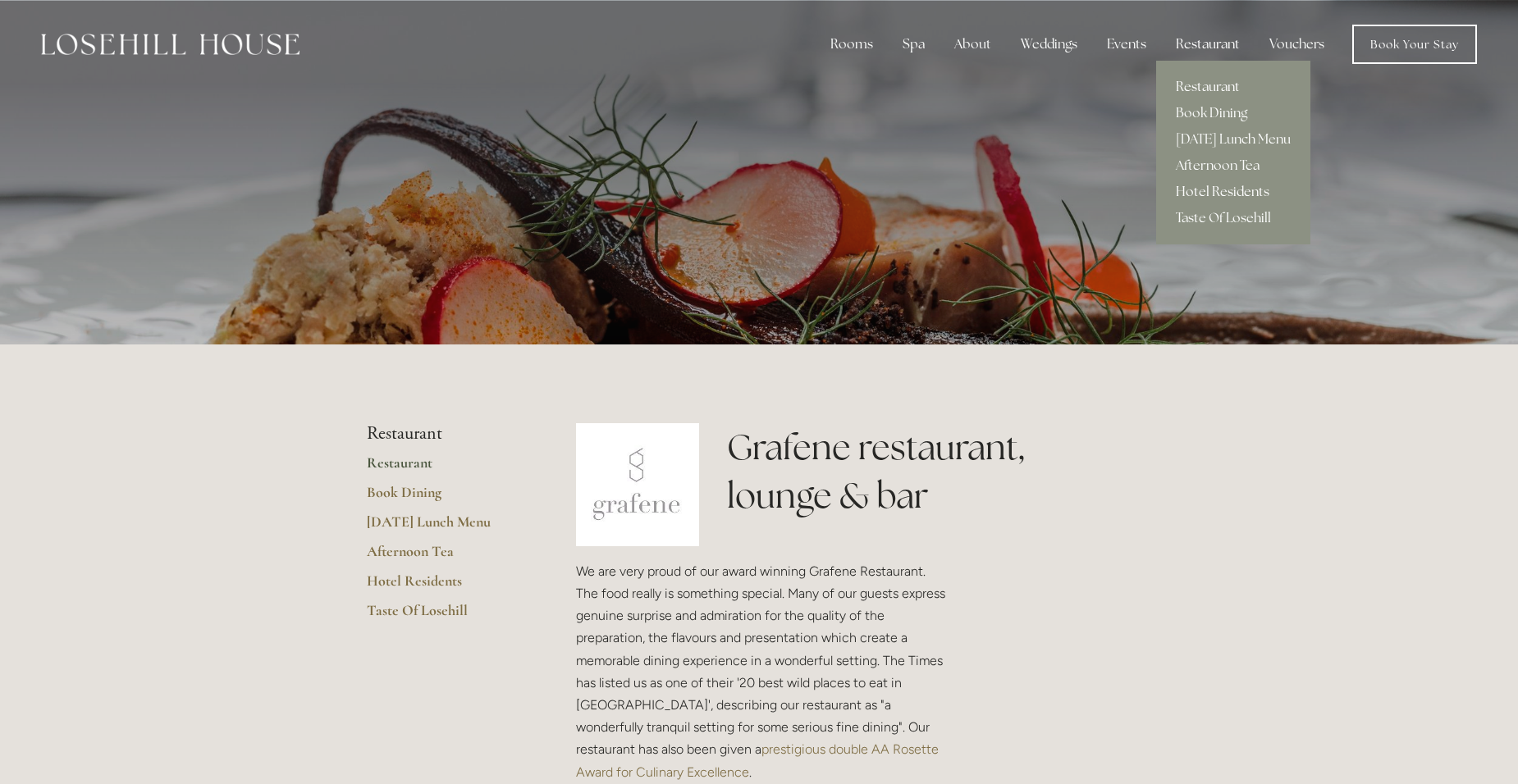
click at [1242, 195] on link "Hotel Residents" at bounding box center [1234, 192] width 155 height 26
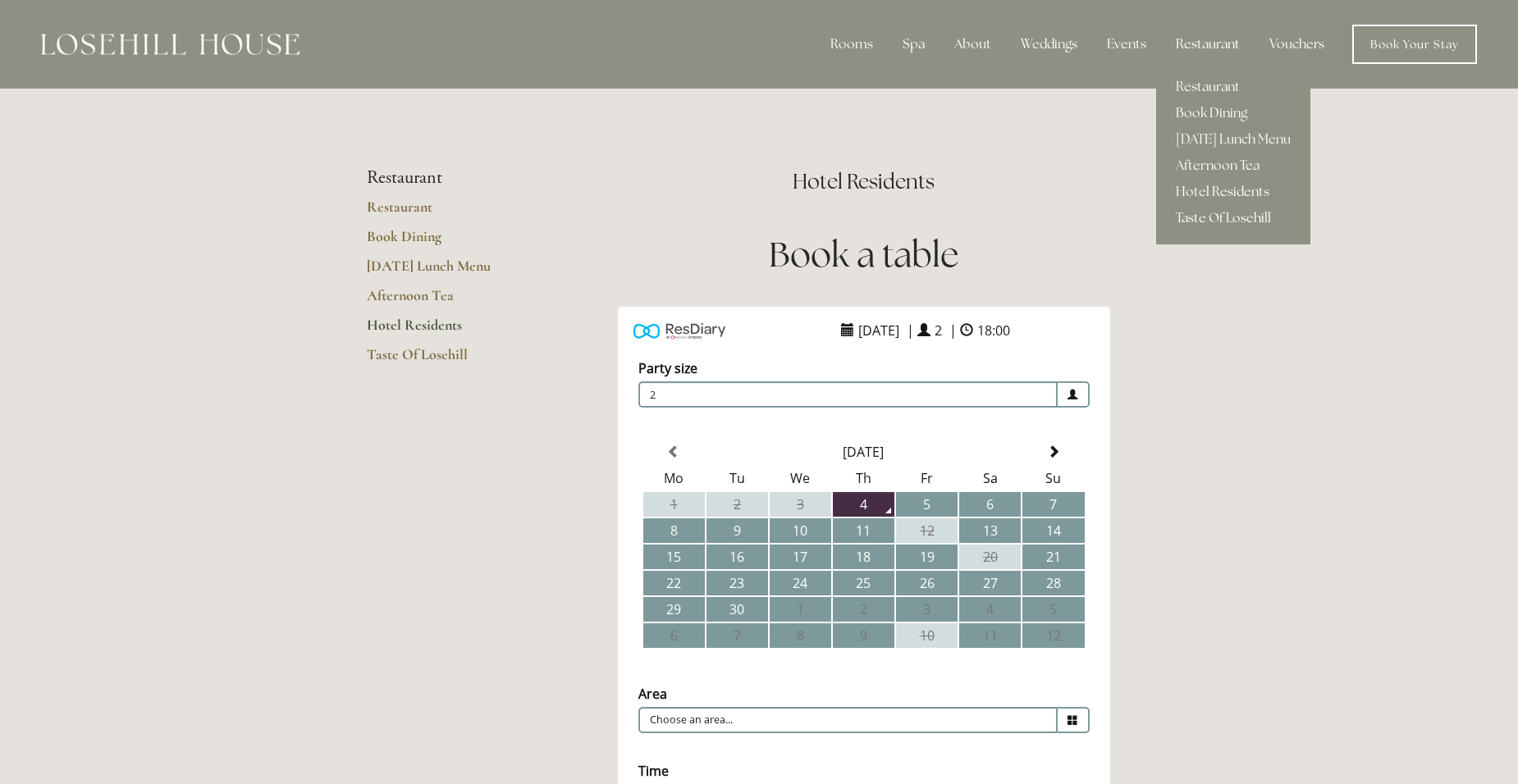
click at [1216, 214] on link "Taste Of Losehill" at bounding box center [1234, 218] width 155 height 26
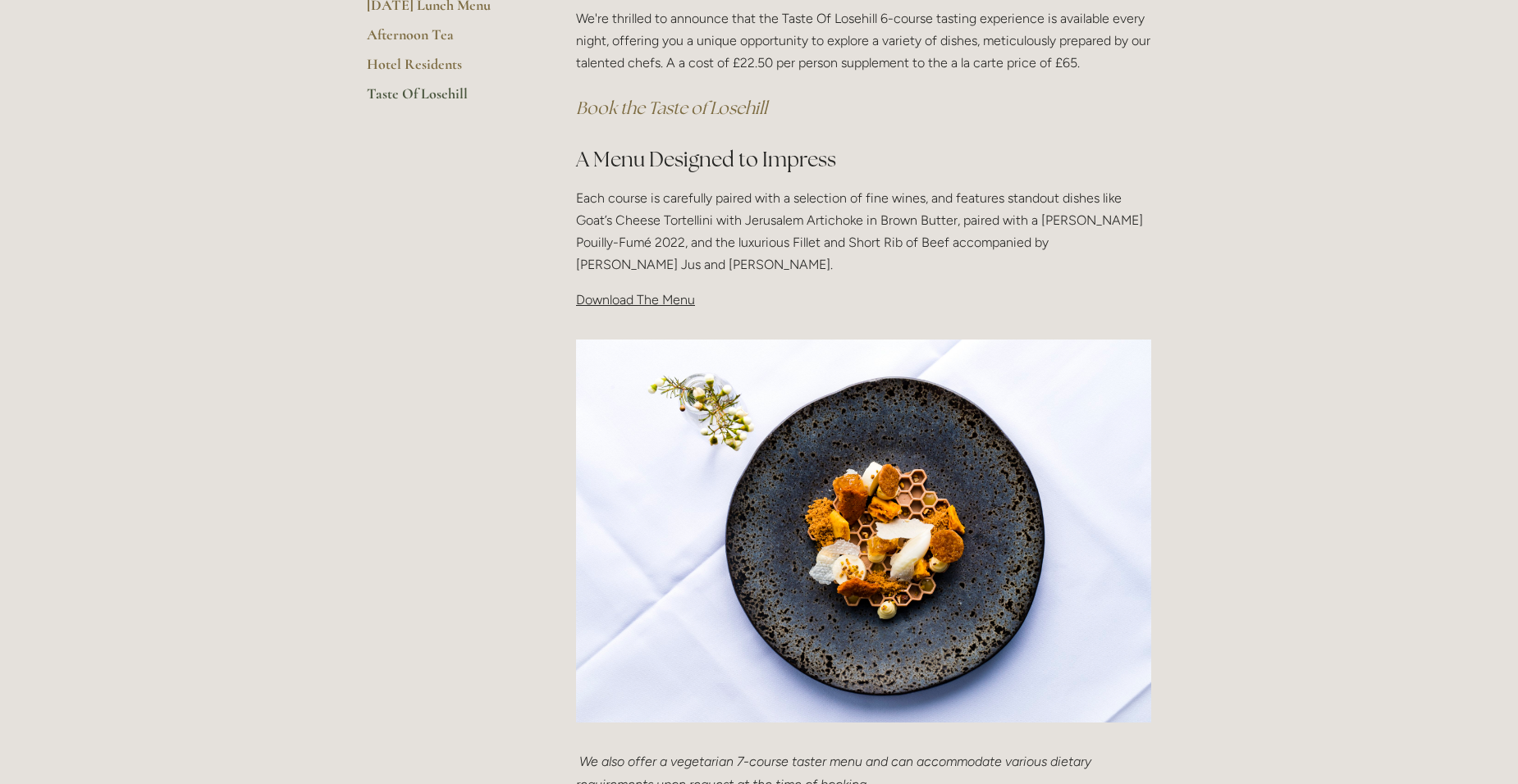
scroll to position [410, 0]
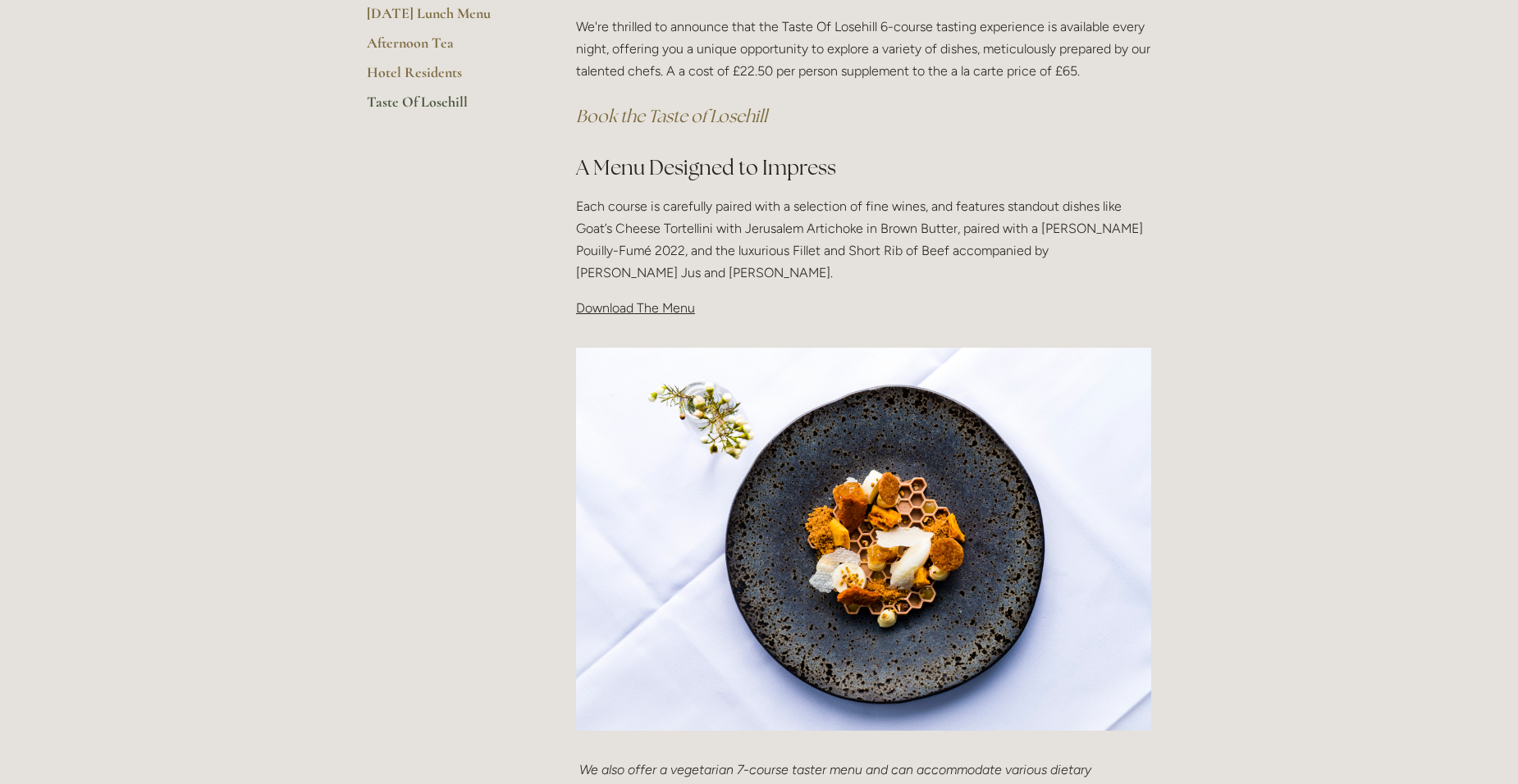
click at [658, 308] on span "Download The Menu" at bounding box center [635, 308] width 119 height 16
click at [607, 365] on img at bounding box center [863, 539] width 575 height 384
click at [617, 303] on span "Download The Menu" at bounding box center [635, 308] width 119 height 16
drag, startPoint x: 617, startPoint y: 303, endPoint x: 719, endPoint y: 298, distance: 102.1
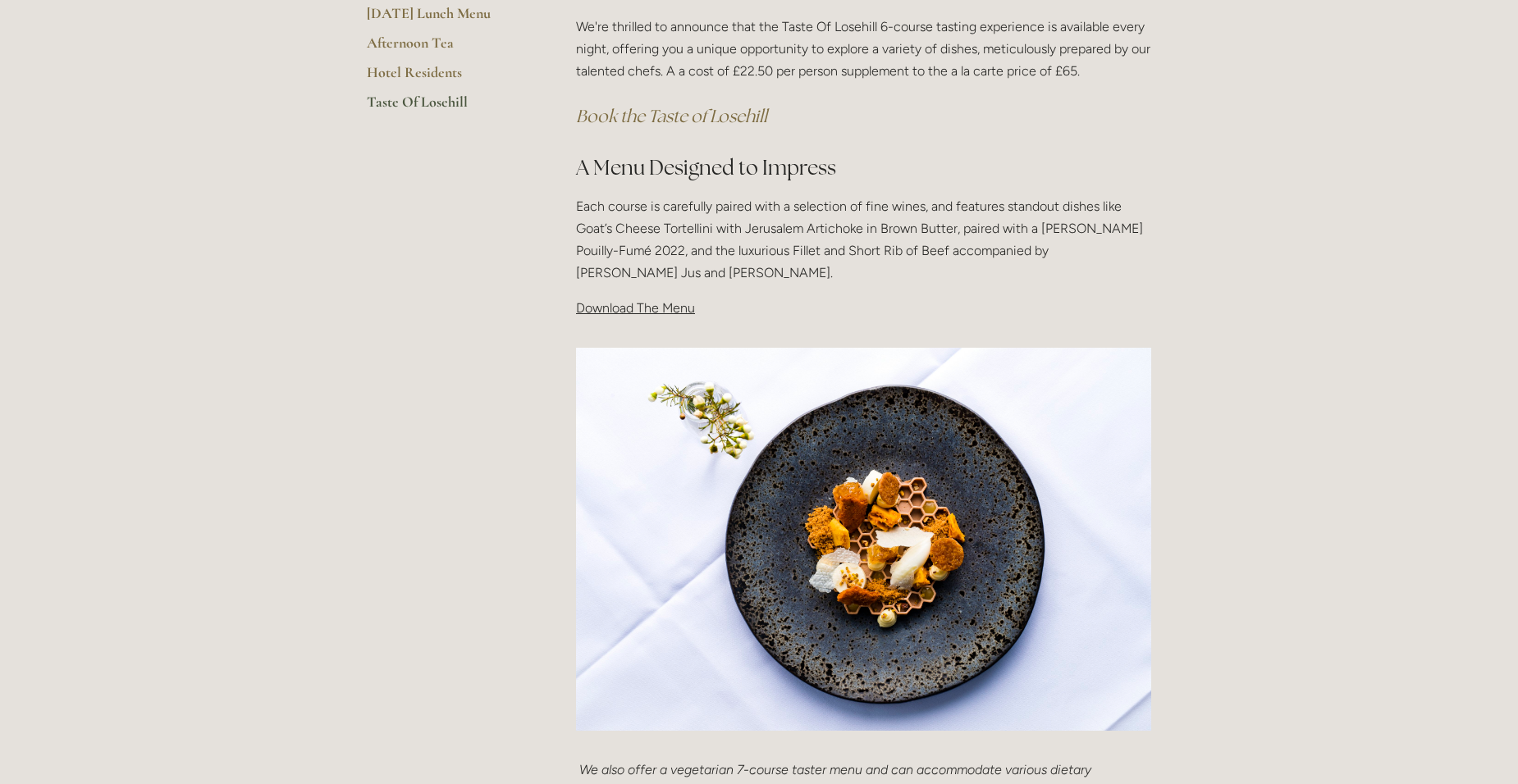
click at [738, 293] on div "Taste Of Losehill Embark on a Culinary Journey with our "Taste of Losehill" Exp…" at bounding box center [863, 117] width 575 height 405
click at [676, 309] on span "Download The Menu" at bounding box center [635, 308] width 119 height 16
click at [676, 308] on span "Download The Menu" at bounding box center [635, 308] width 119 height 16
click at [517, 322] on main "Restaurant Restaurant Book Dining Sunday Lunch Menu Afternoon Tea Hotel Residen…" at bounding box center [759, 426] width 837 height 1181
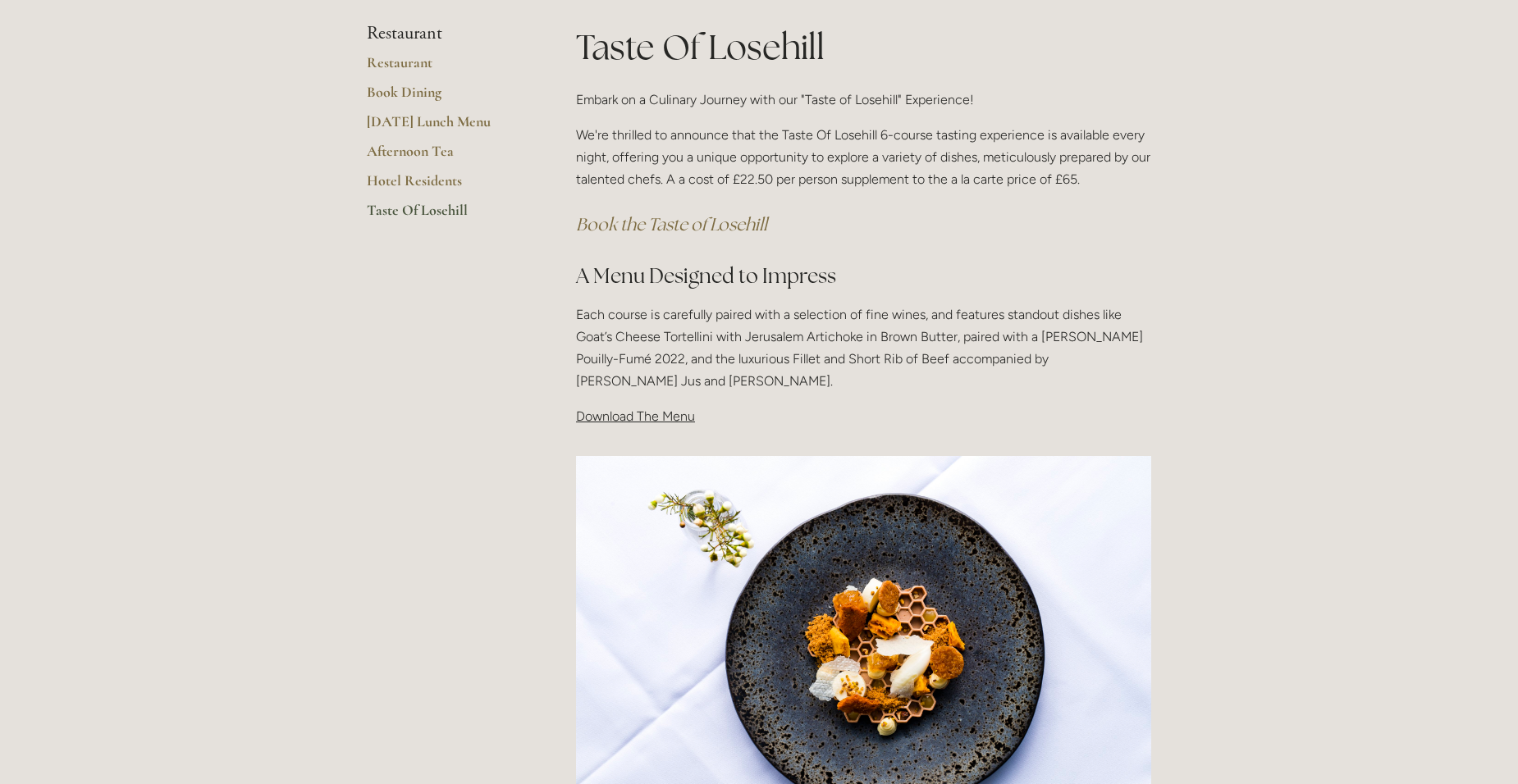
scroll to position [0, 0]
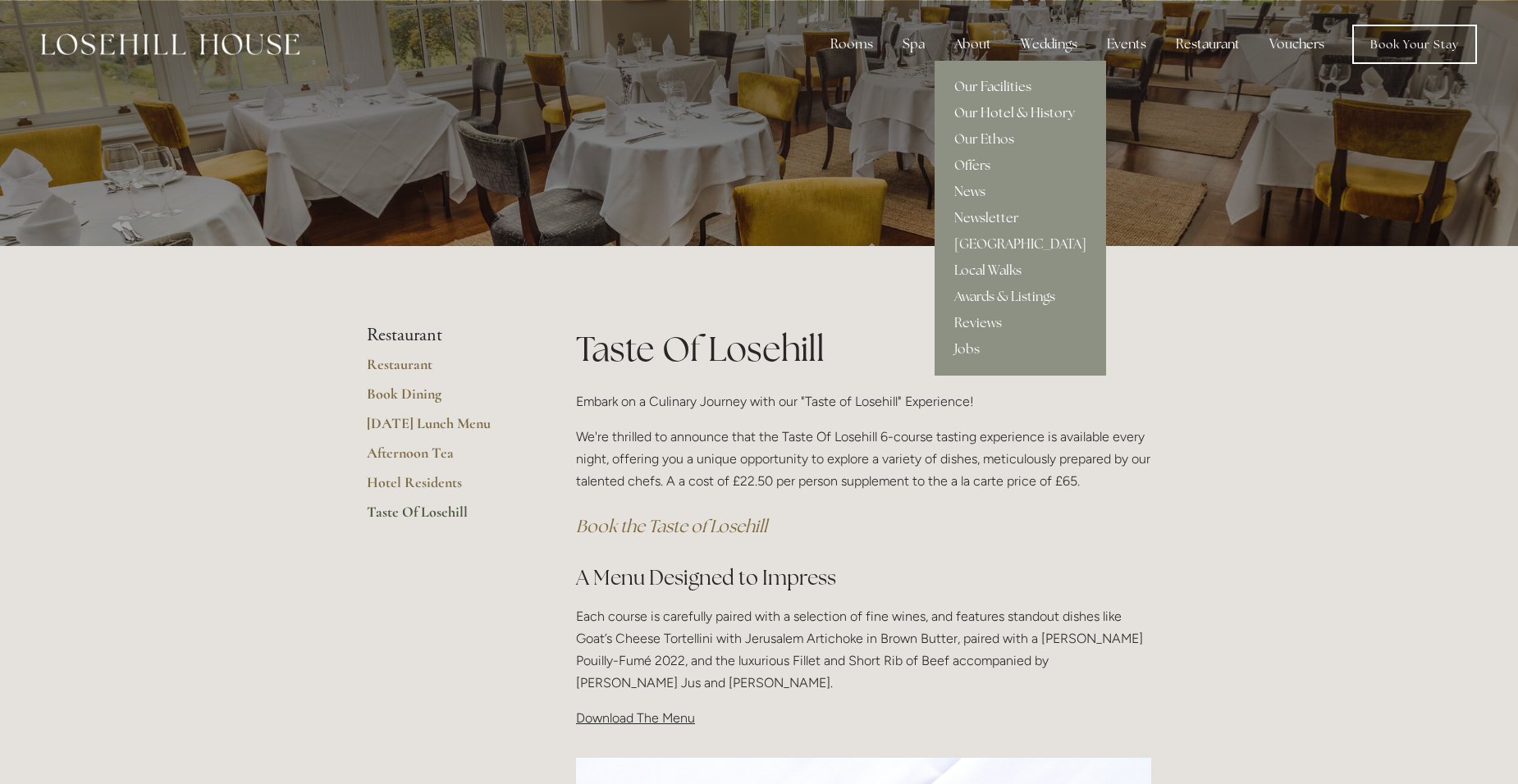
click at [1008, 113] on link "Our Hotel & History" at bounding box center [1020, 113] width 171 height 26
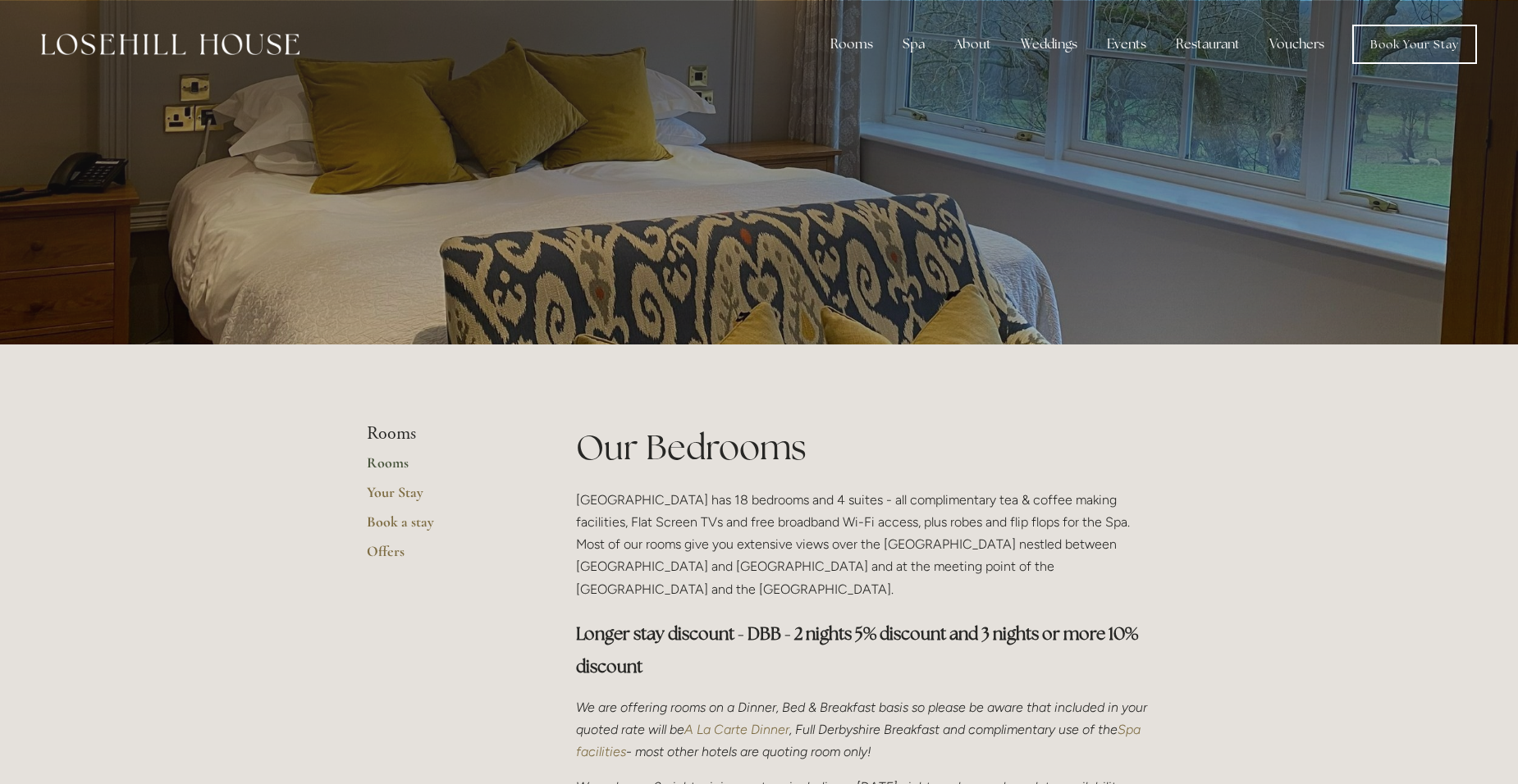
scroll to position [902, 0]
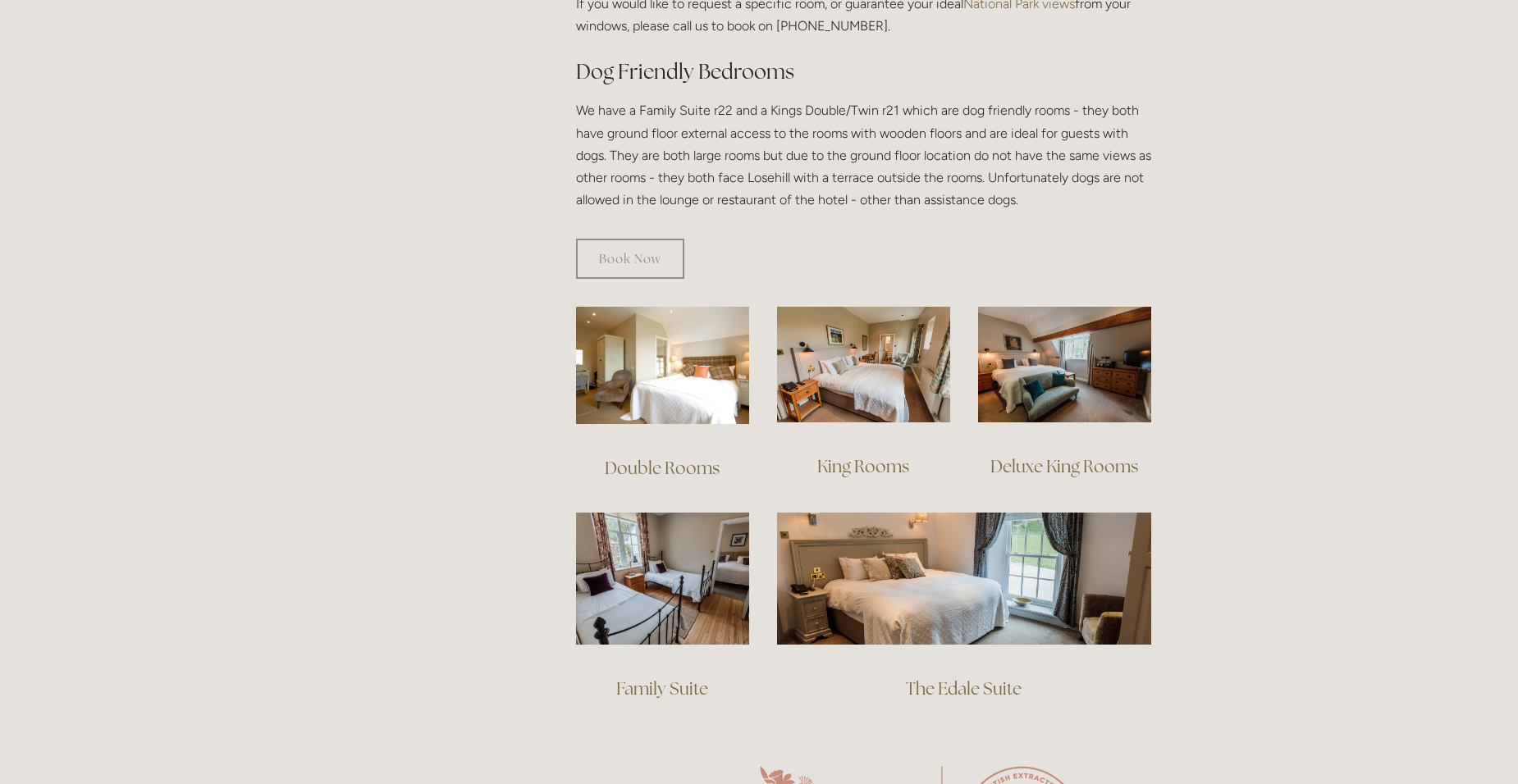
drag, startPoint x: 0, startPoint y: 0, endPoint x: 278, endPoint y: 397, distance: 484.7
